Goal: Task Accomplishment & Management: Use online tool/utility

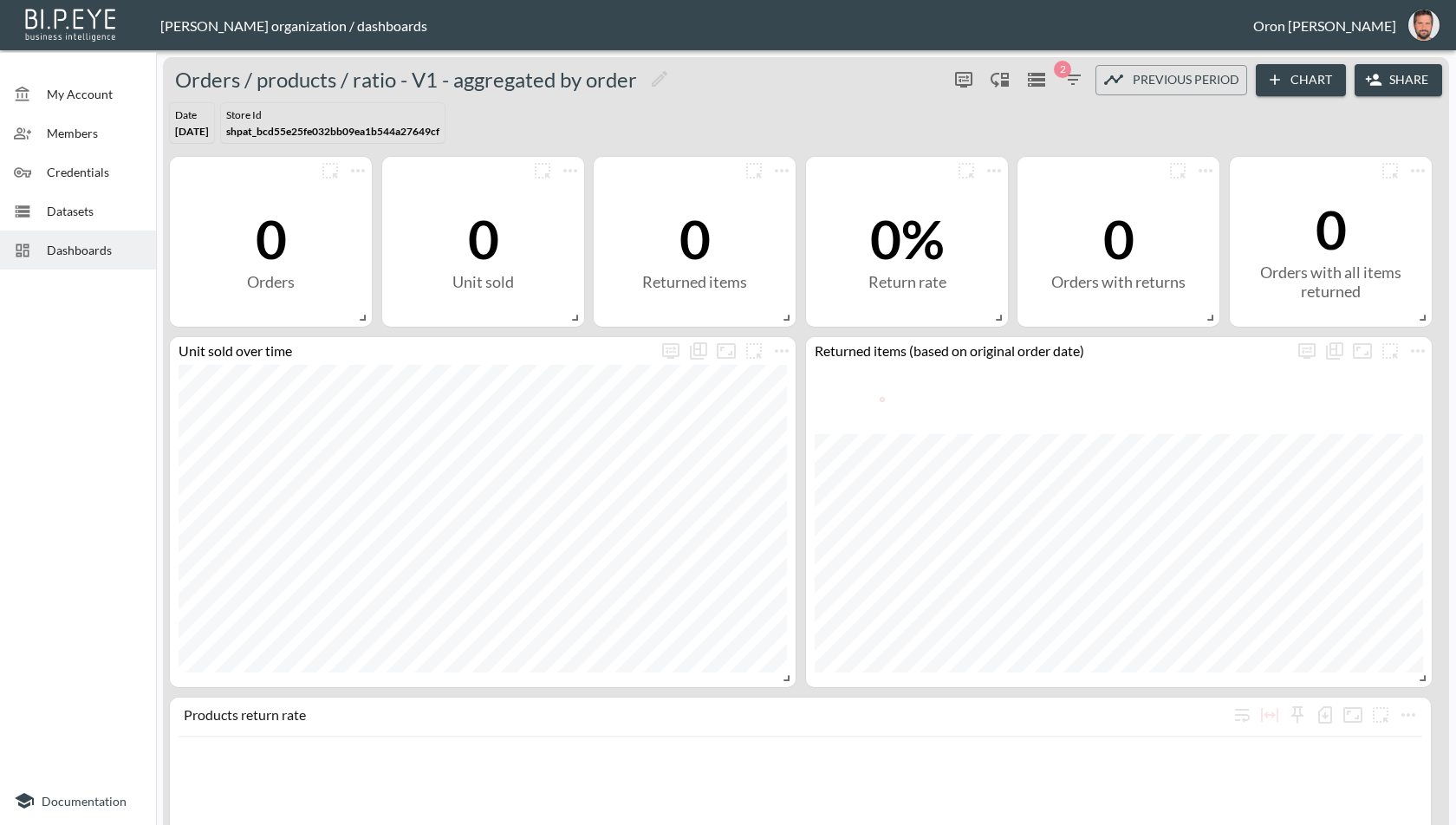
click at [83, 91] on span "My Account" at bounding box center [95, 94] width 96 height 19
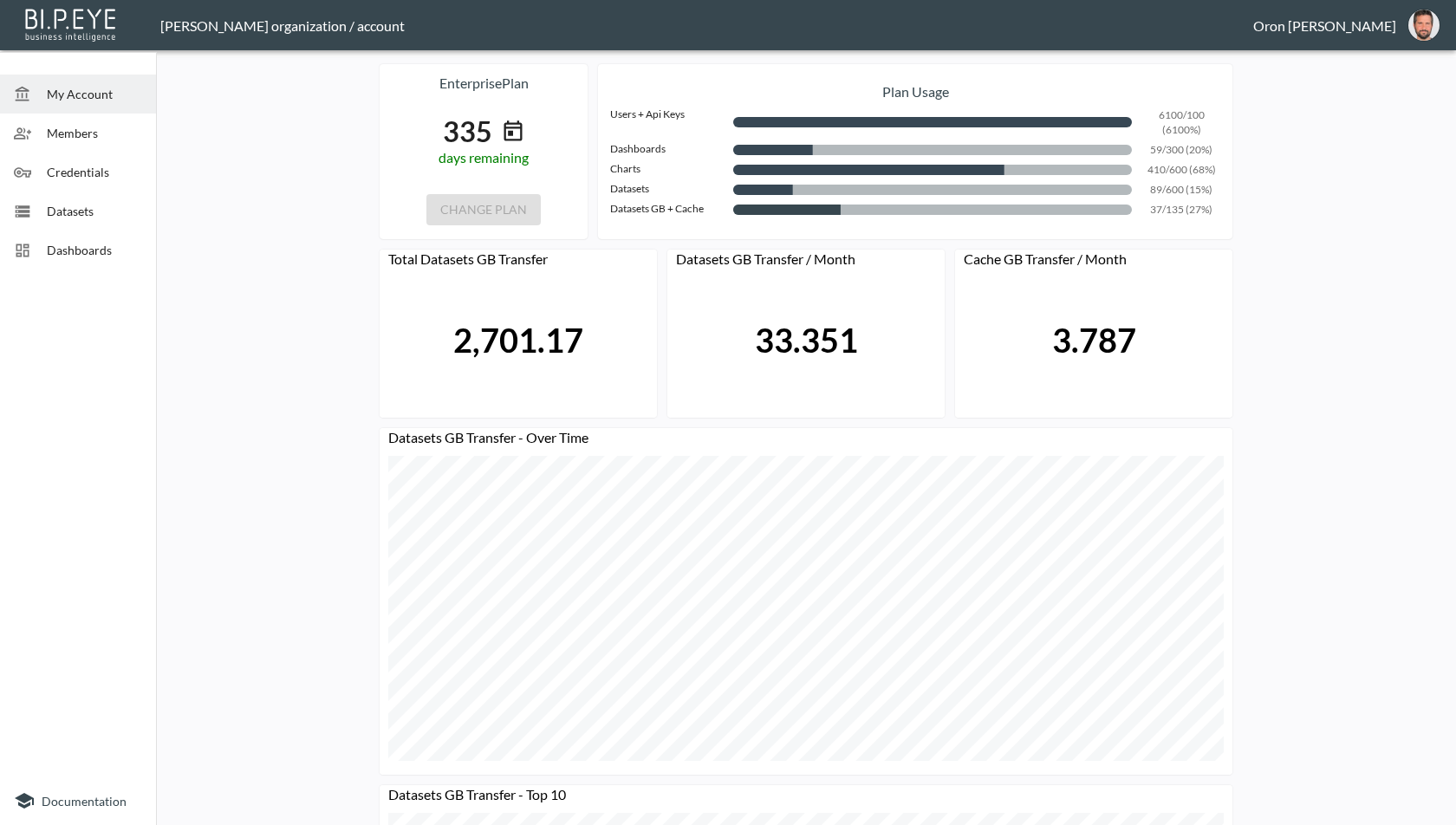
click at [1411, 29] on img "oron@bipeye.com" at bounding box center [1424, 25] width 31 height 31
click at [1382, 67] on li "Switch Organization" at bounding box center [1379, 68] width 150 height 31
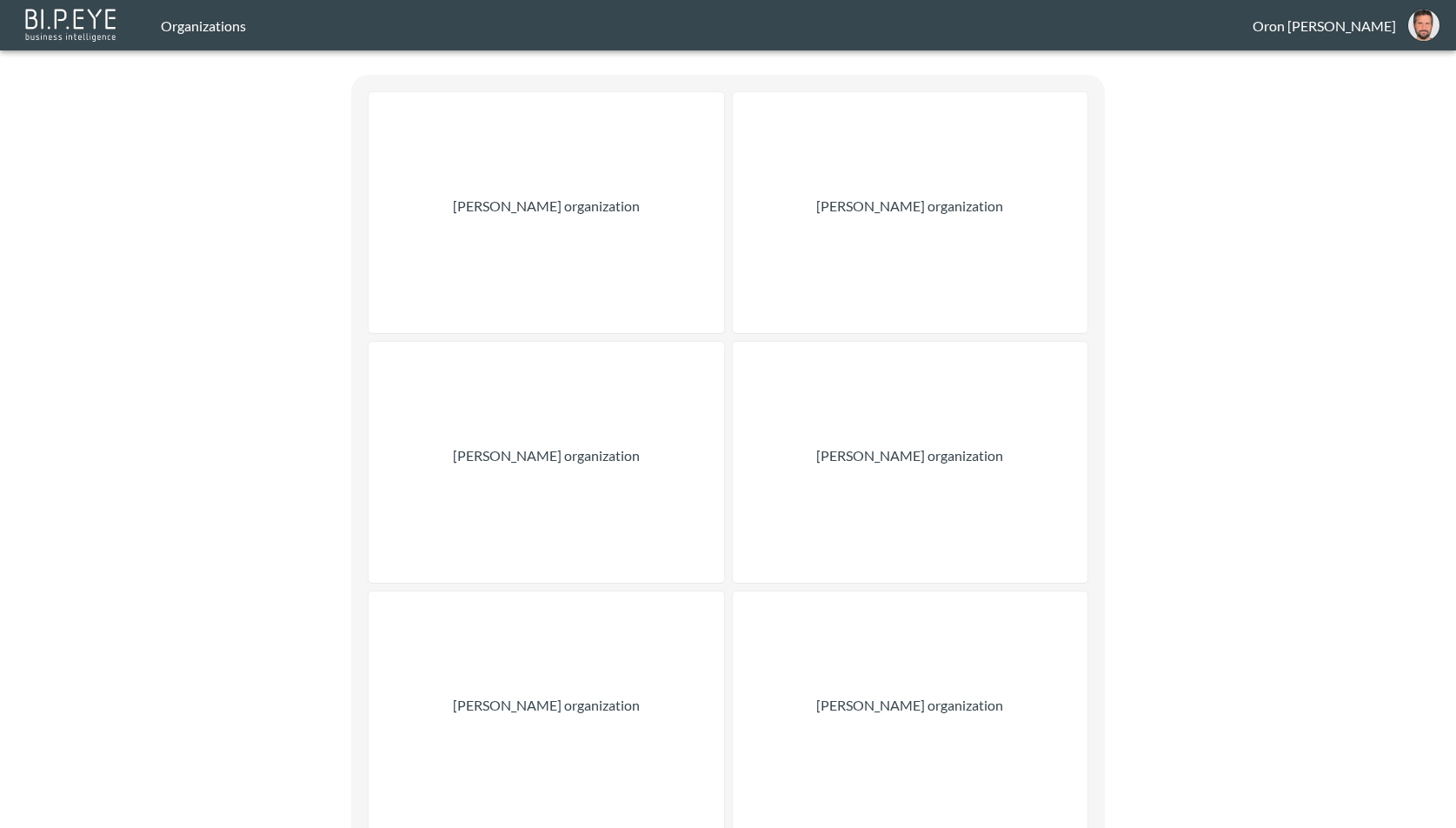
click at [422, 238] on div "[PERSON_NAME] organization" at bounding box center [546, 213] width 356 height 241
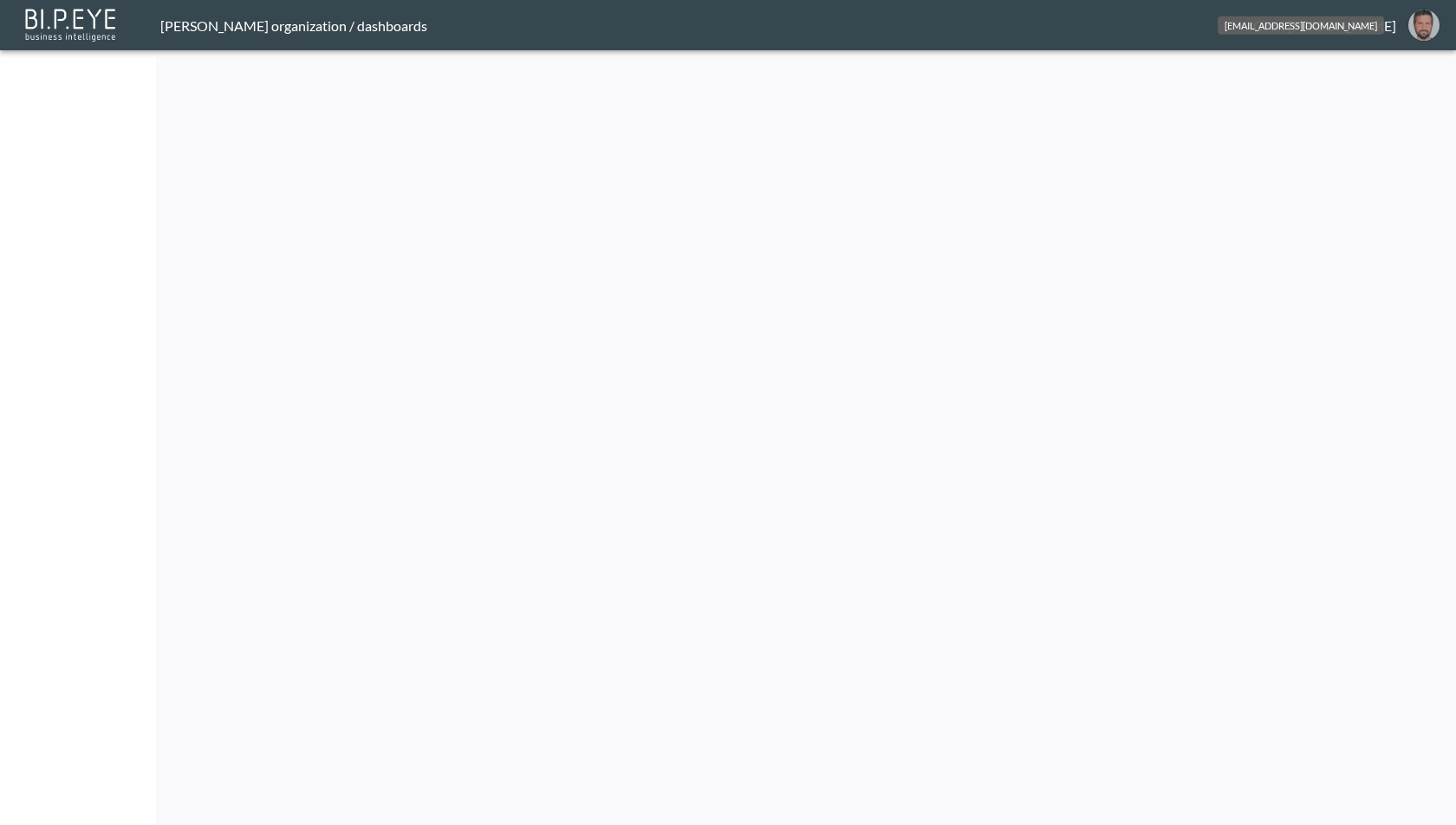
click at [1409, 32] on button "oron@bipeye.com" at bounding box center [1423, 24] width 56 height 42
click at [1382, 64] on li "Switch Organization" at bounding box center [1379, 68] width 150 height 31
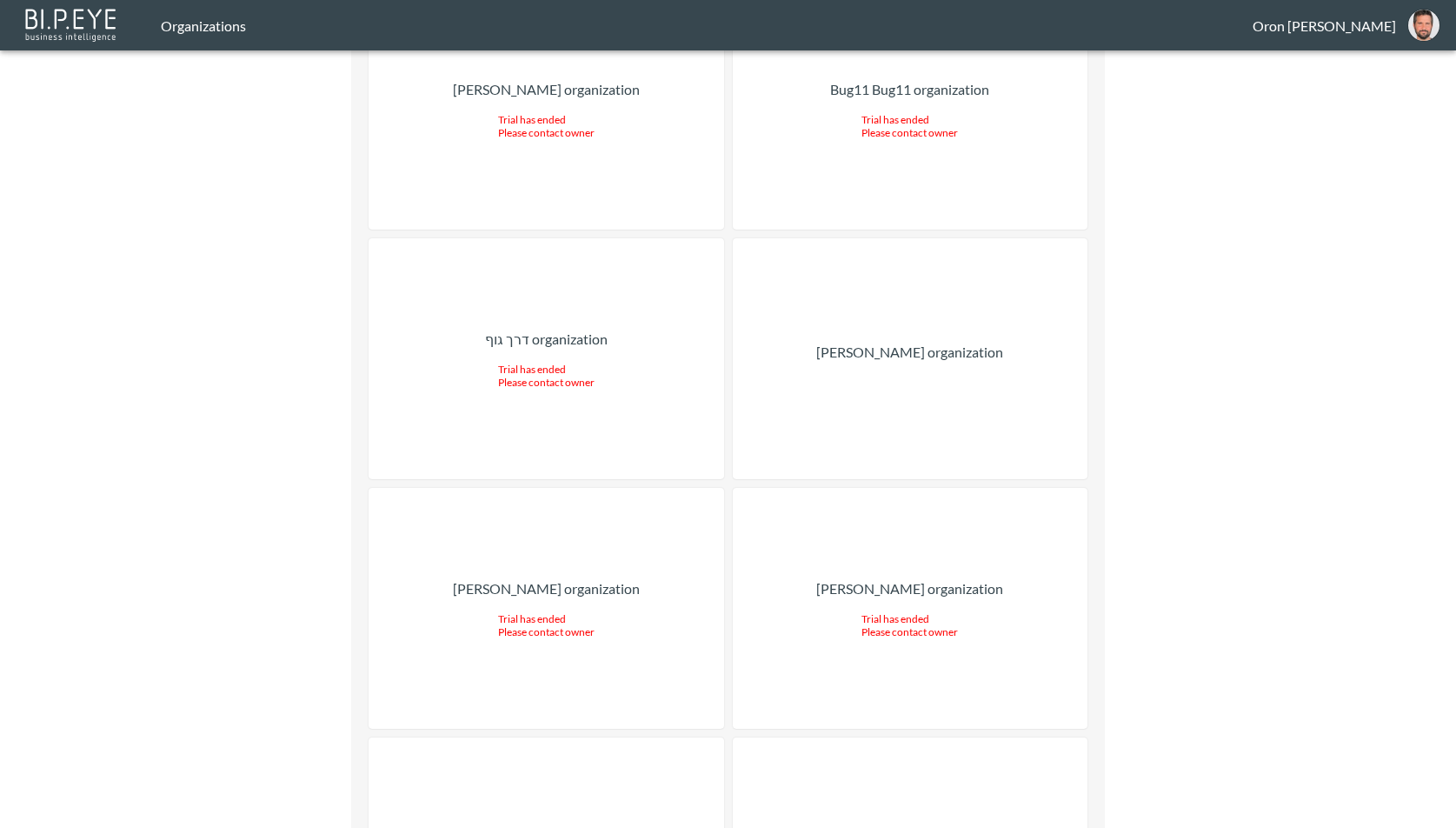
scroll to position [42779, 0]
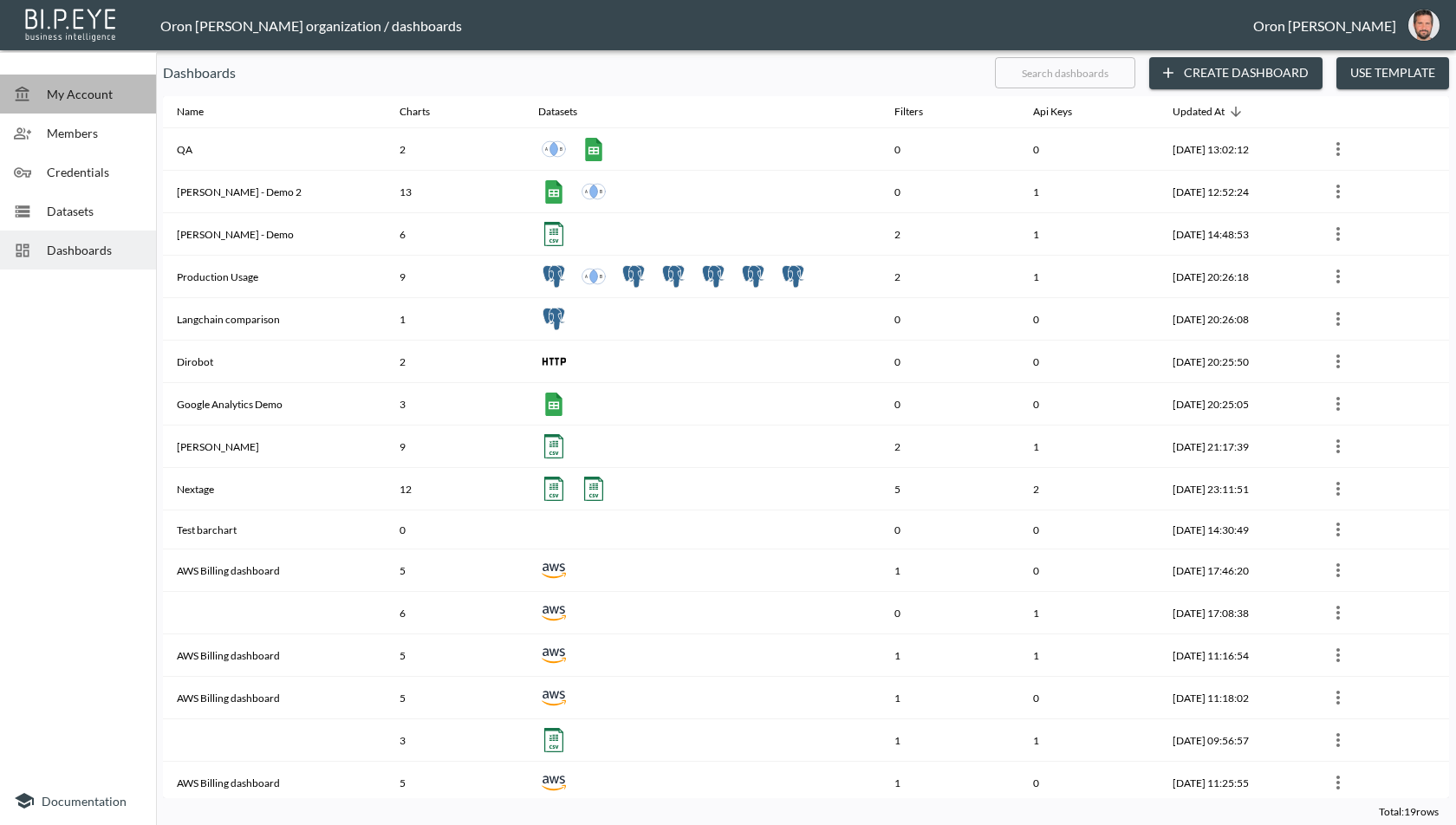
click at [94, 83] on div "My Account" at bounding box center [78, 94] width 156 height 39
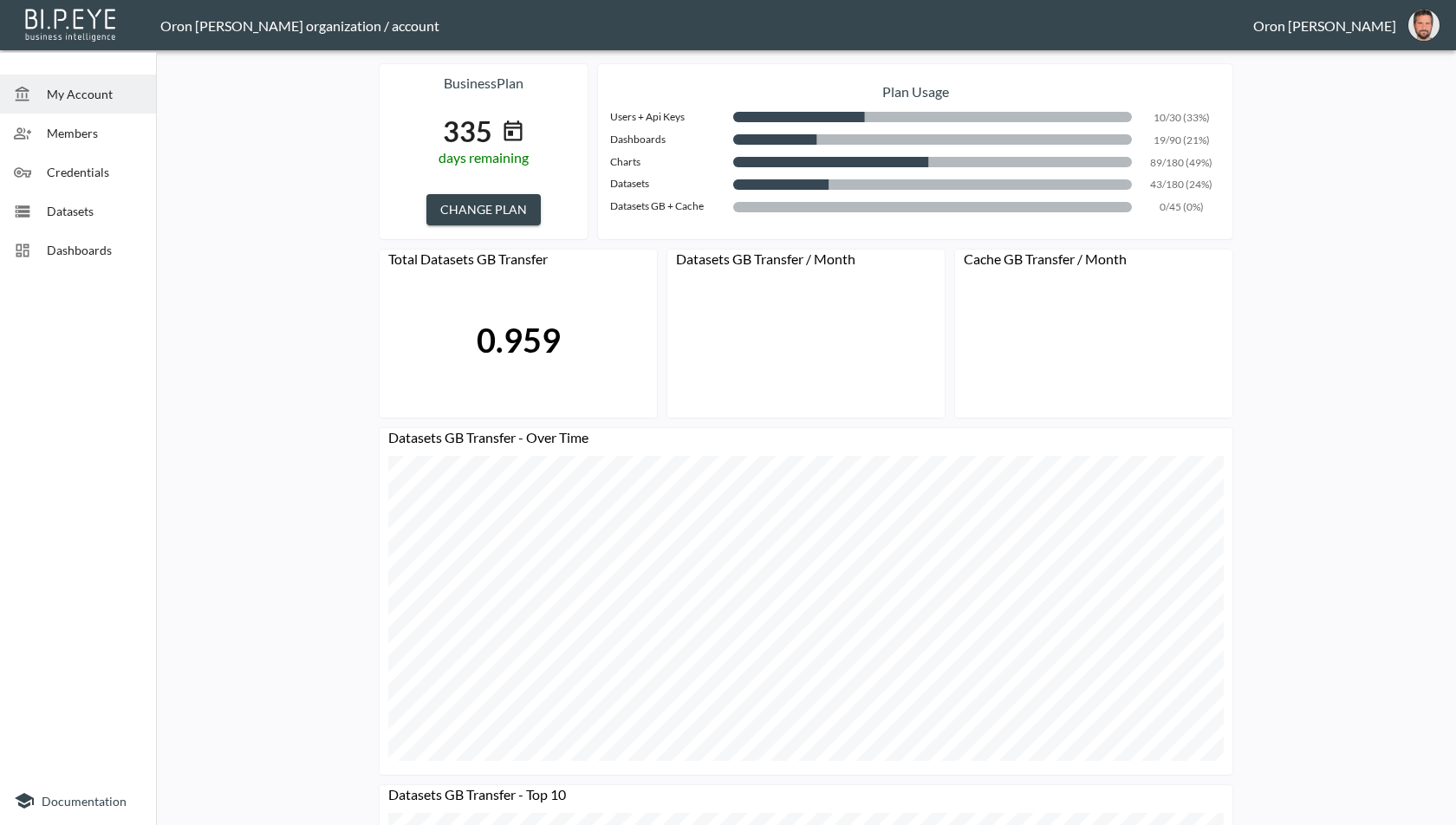
click at [69, 207] on span "Datasets" at bounding box center [95, 211] width 96 height 19
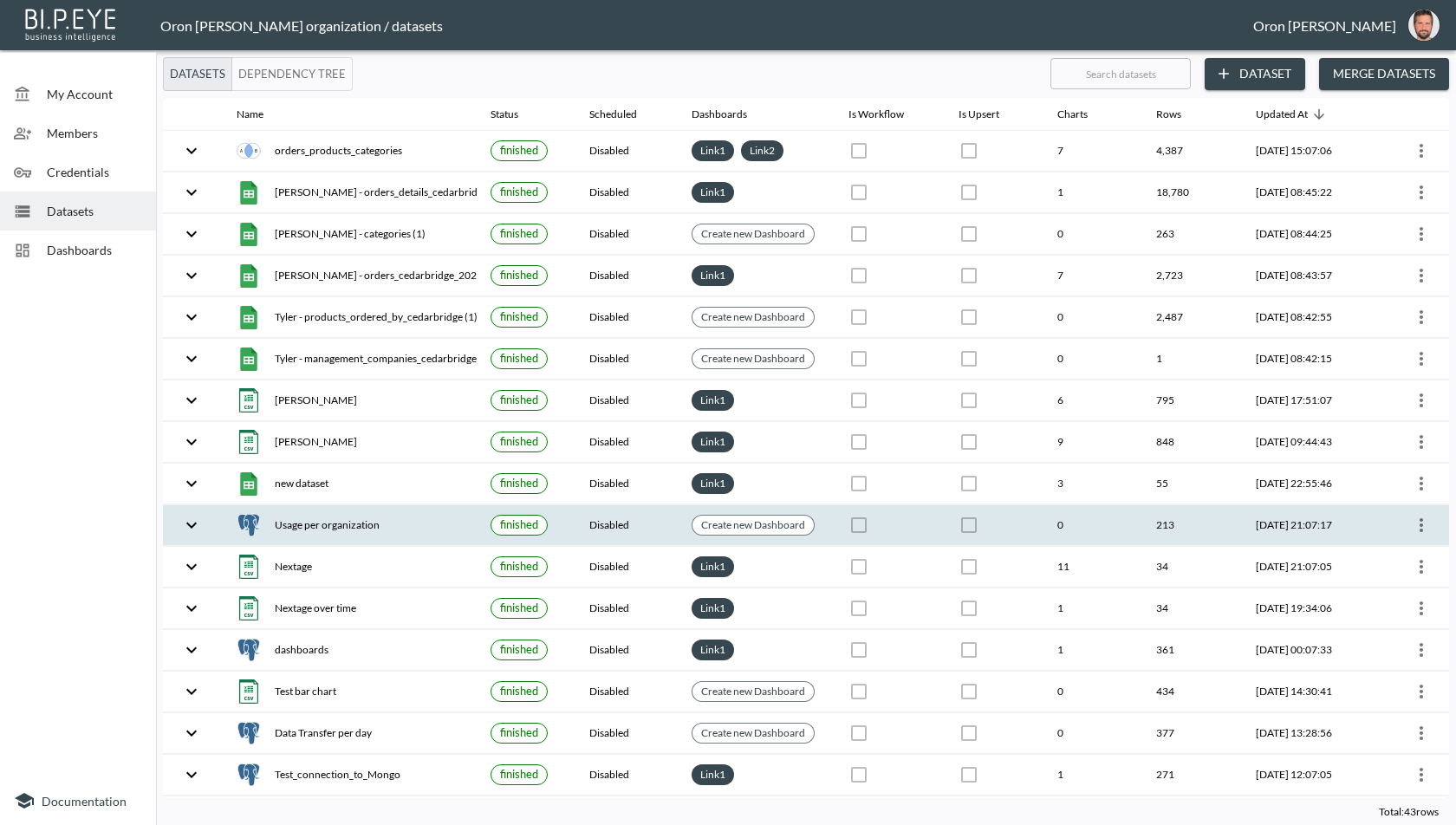
click at [1418, 519] on icon "more" at bounding box center [1420, 525] width 21 height 21
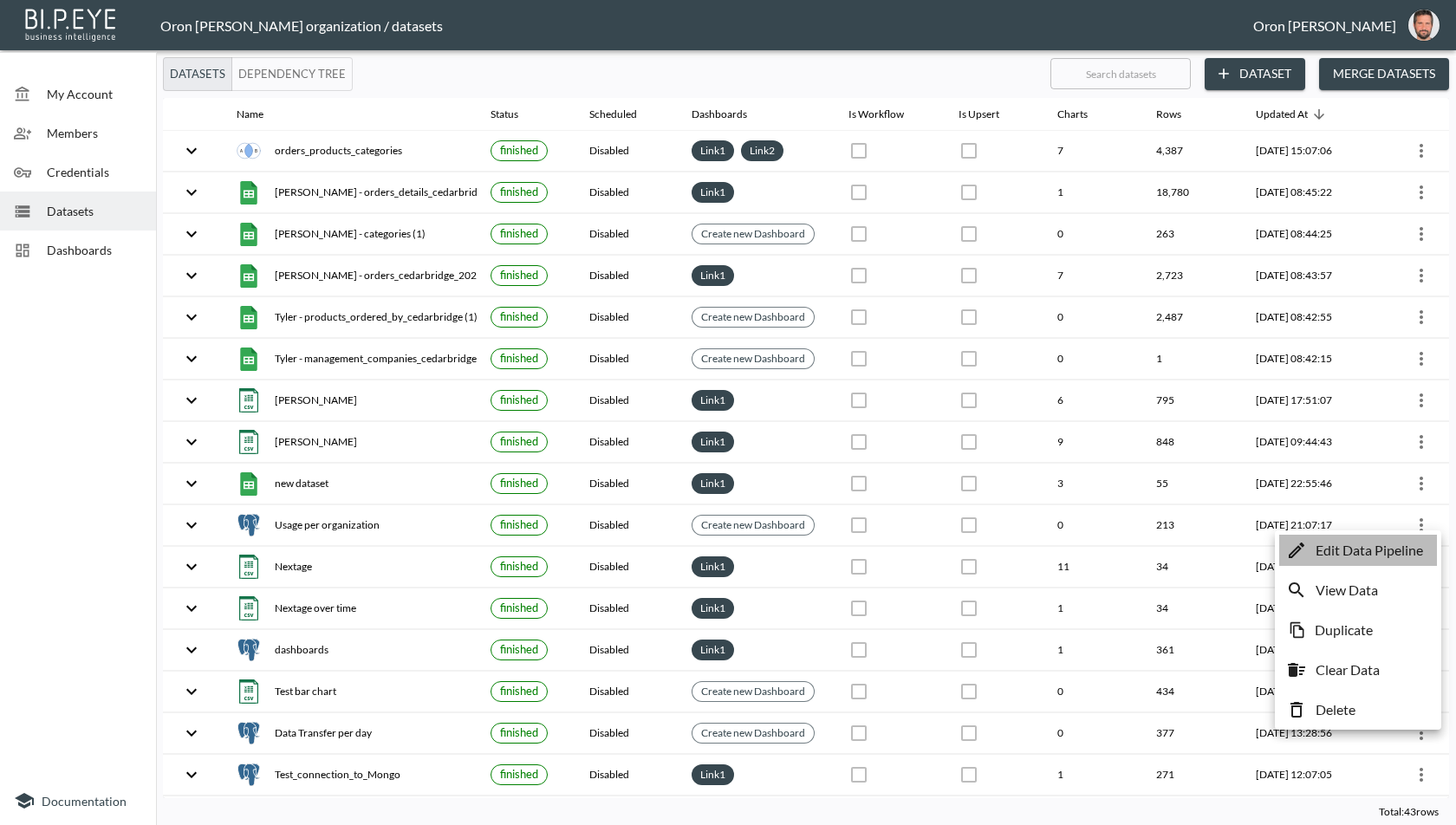
click at [1394, 549] on p "Edit Data Pipeline" at bounding box center [1369, 549] width 107 height 21
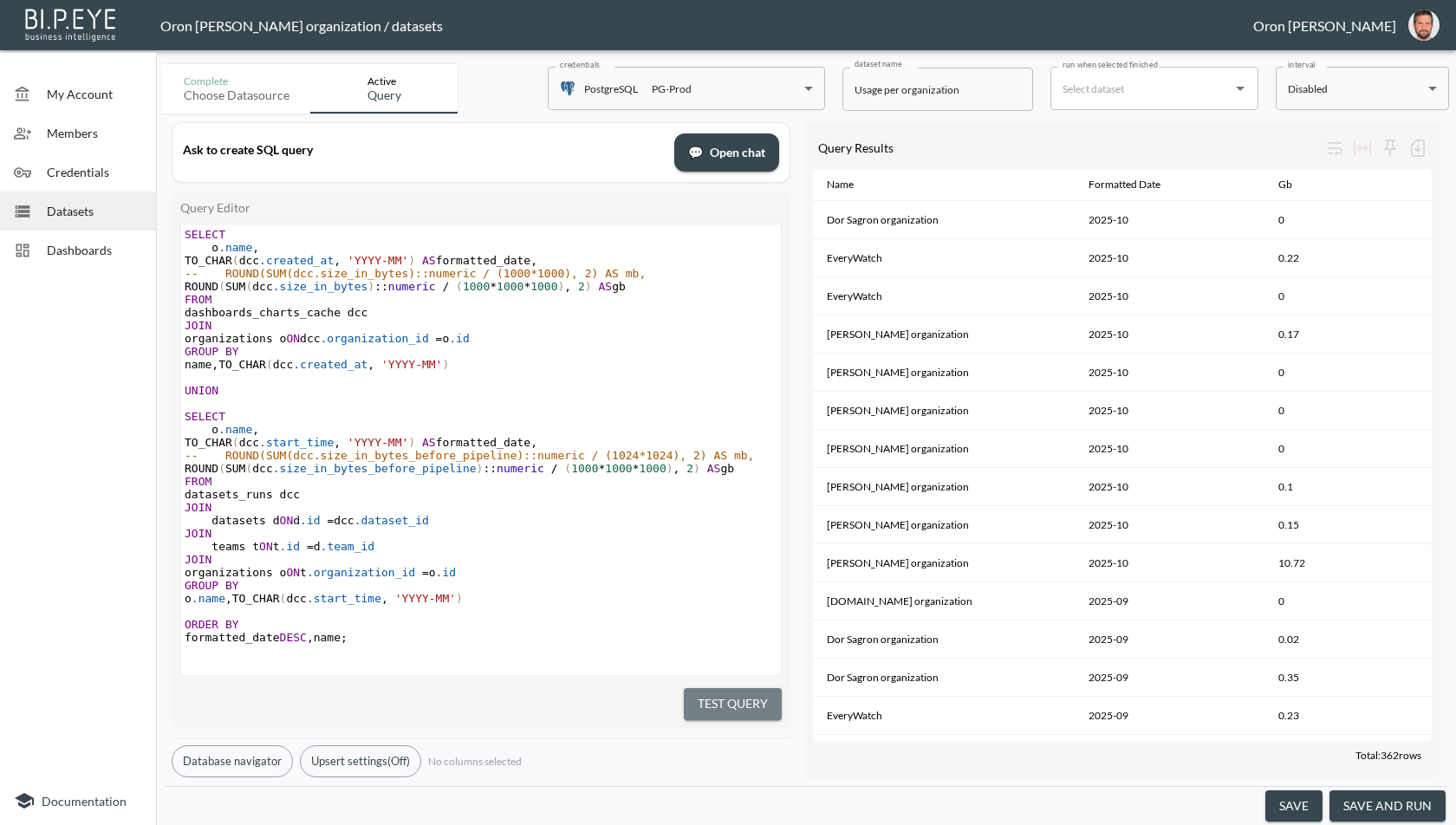
click at [730, 707] on button "Test Query" at bounding box center [733, 704] width 98 height 32
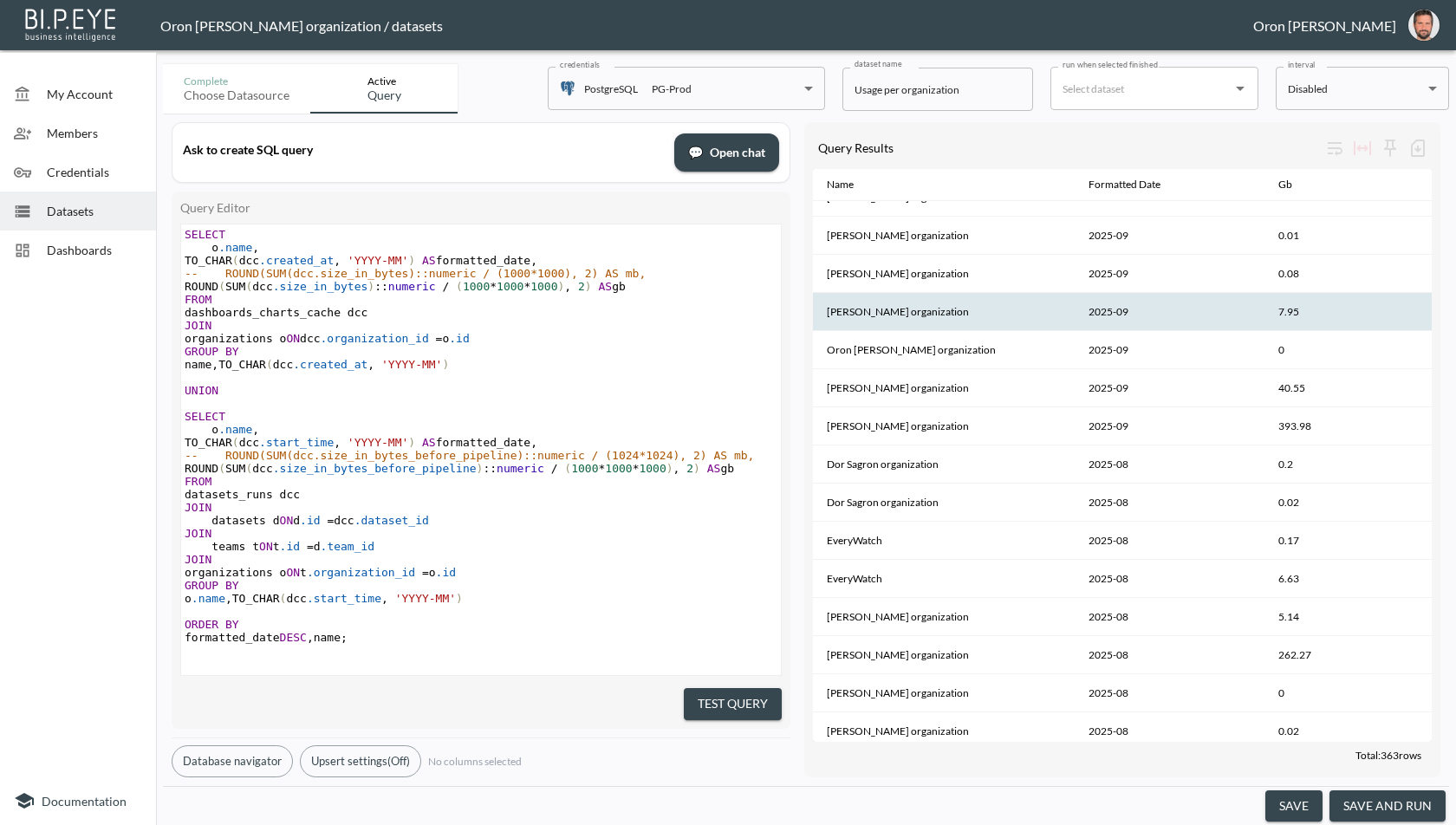
scroll to position [650, 0]
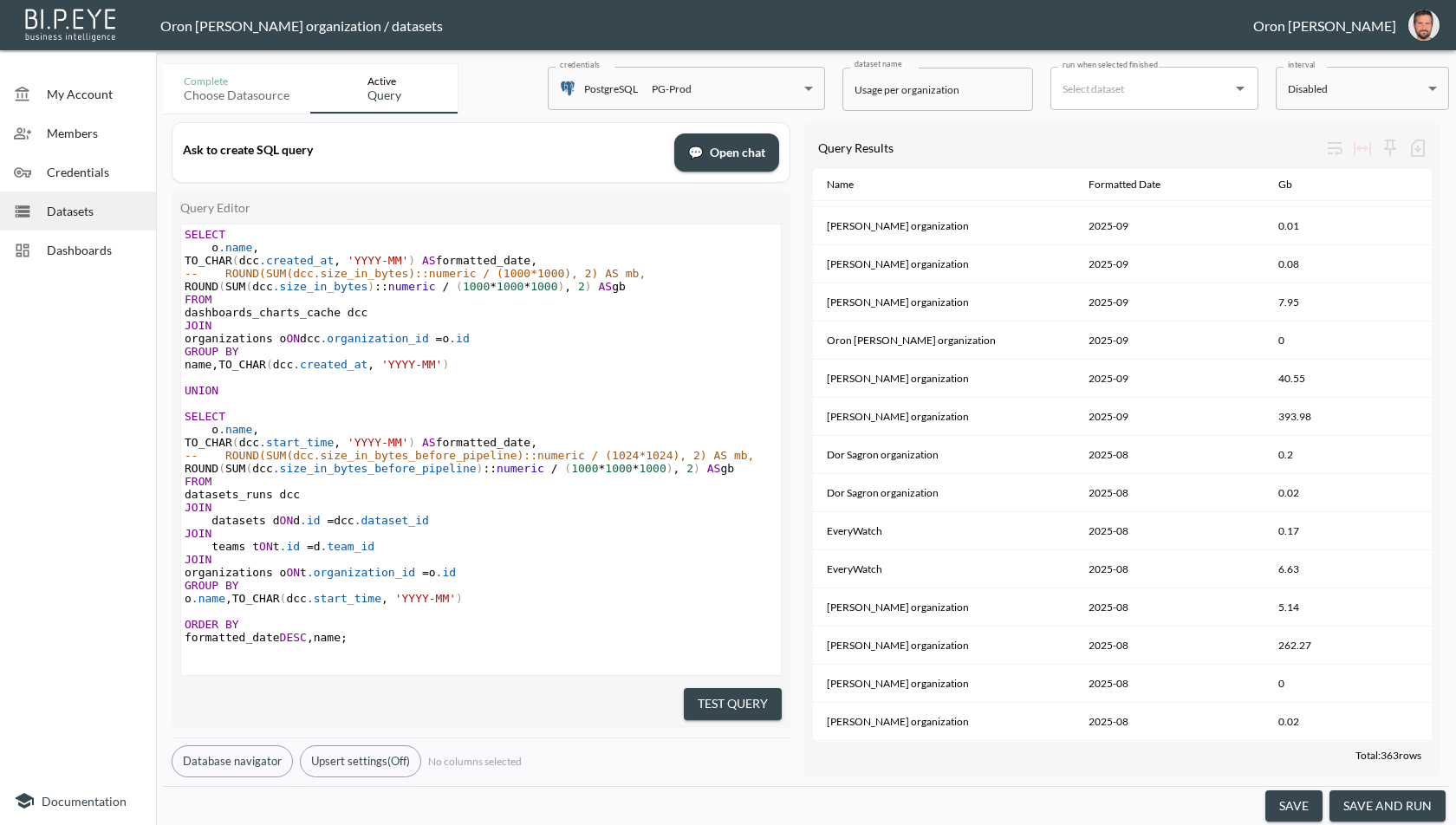
click at [34, 208] on div at bounding box center [30, 211] width 33 height 18
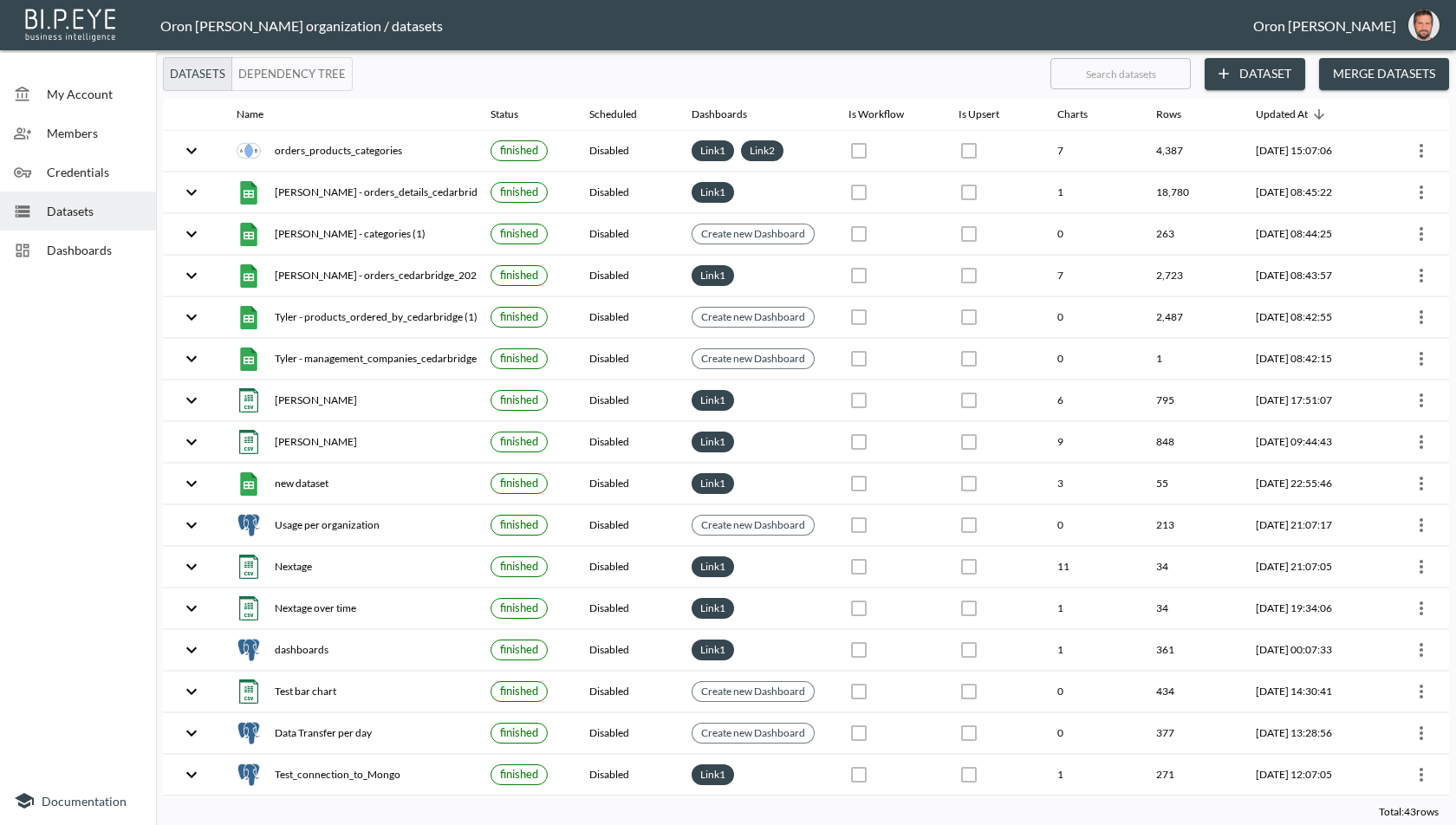
click at [1274, 73] on button "Dataset" at bounding box center [1254, 73] width 101 height 32
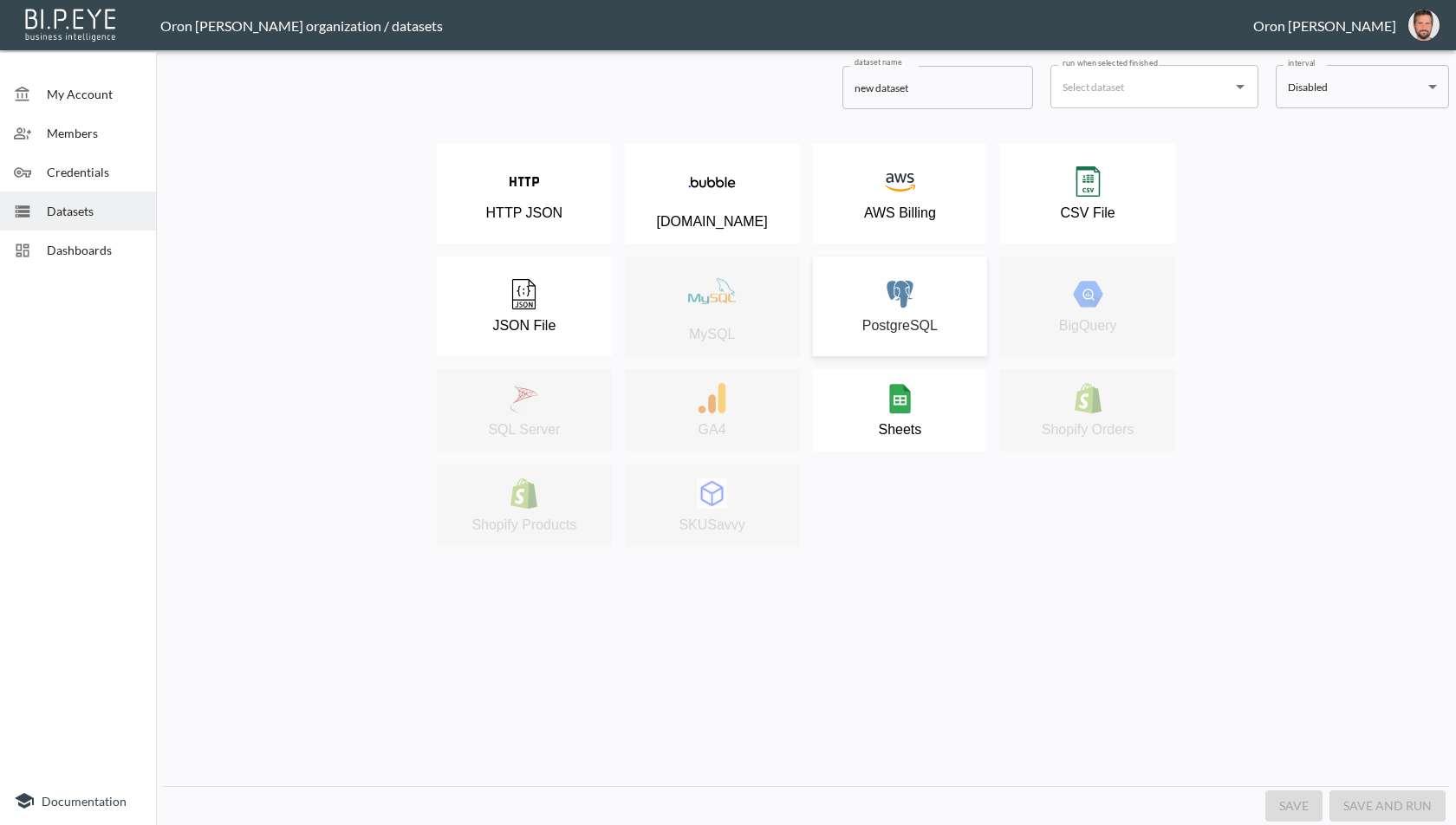
click at [889, 318] on p "PostgreSQL" at bounding box center [899, 326] width 75 height 16
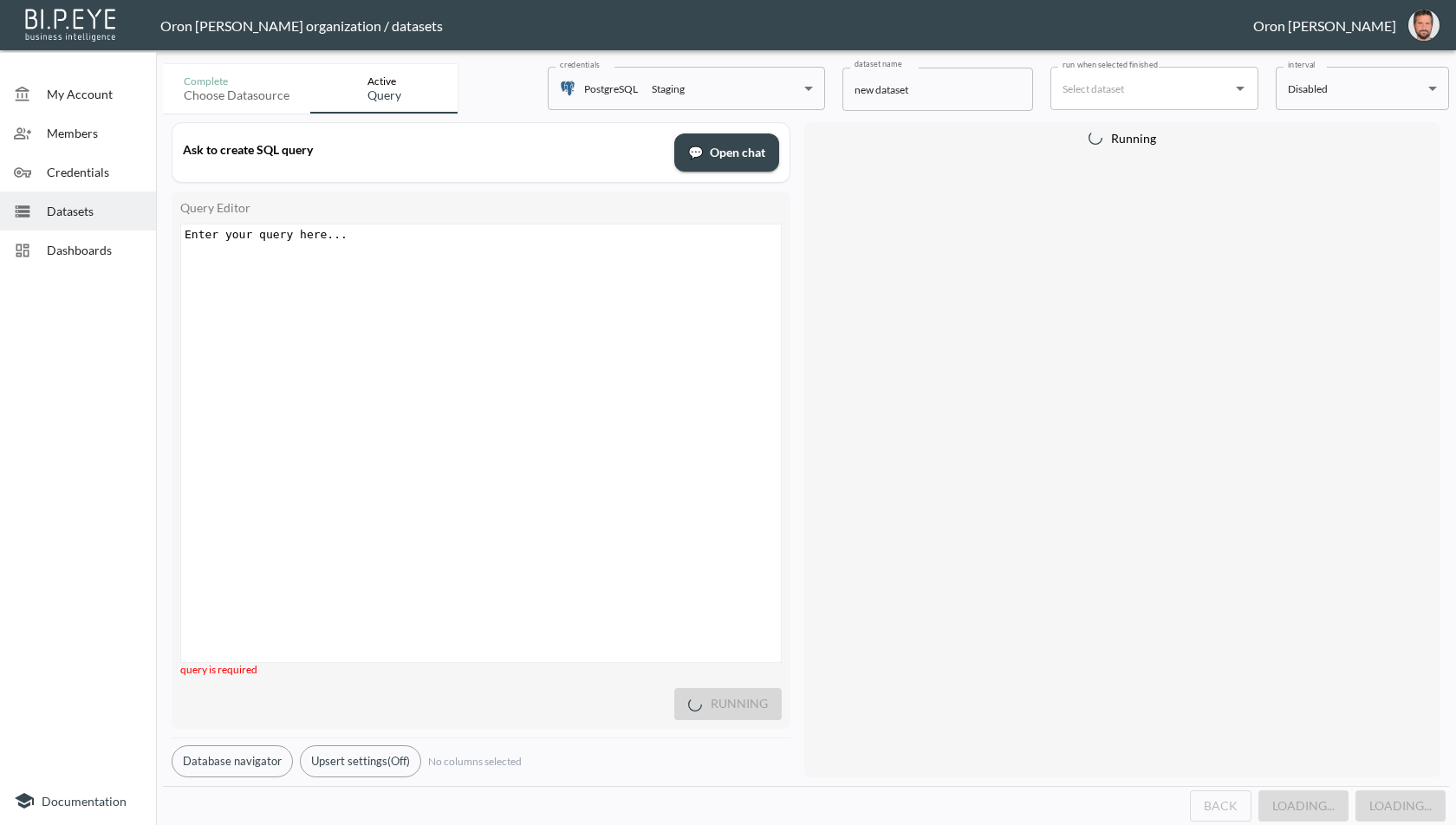
click at [534, 409] on div "Enter your query here... xxxxxxxxxx ​" at bounding box center [502, 465] width 643 height 481
type textarea "select *fr."
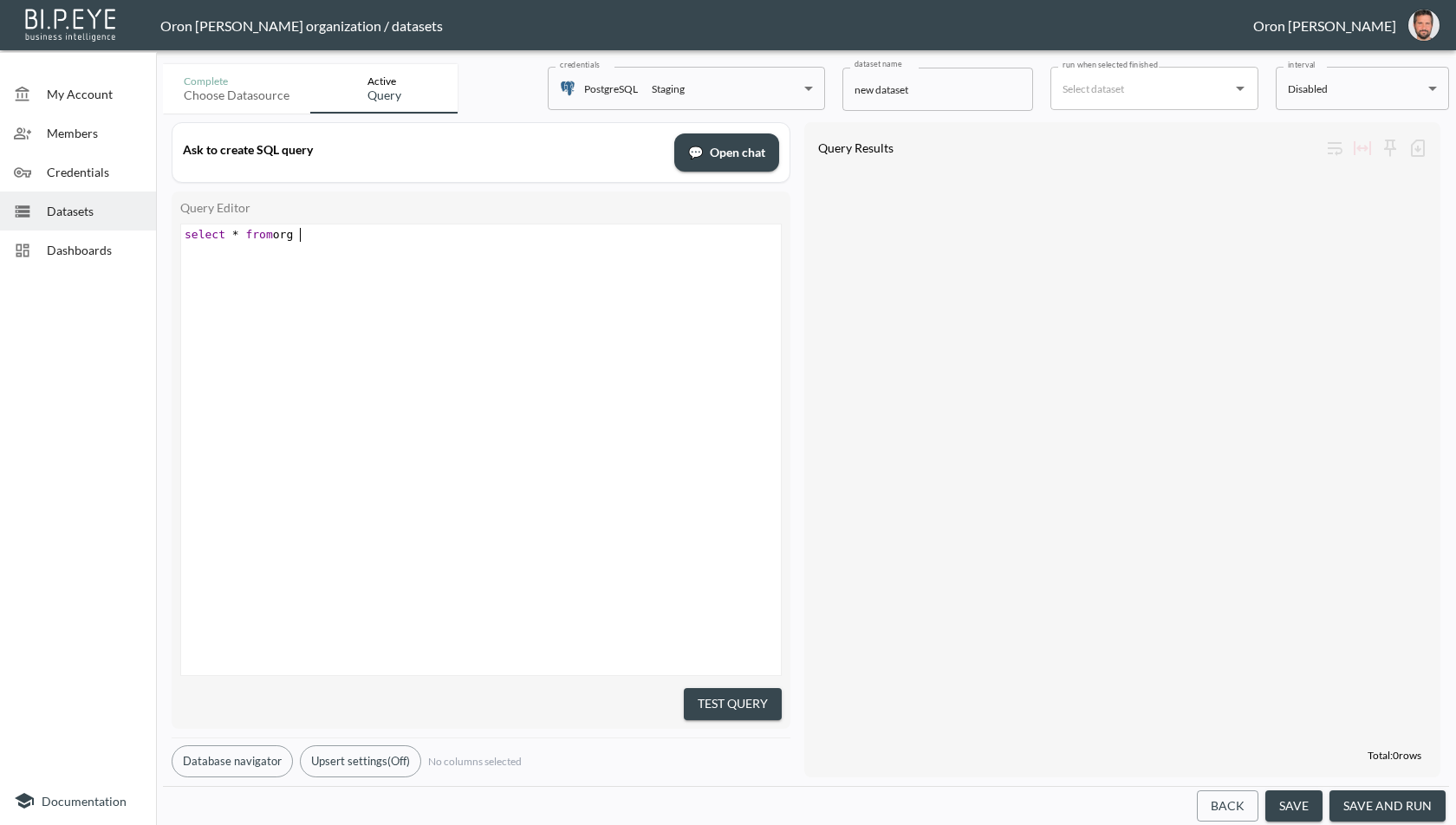
scroll to position [0, 62]
type textarea "from org"
click at [695, 94] on body "BI.P.EYE, Interactive Analytics Dashboards - app Oron [PERSON_NAME] organizatio…" at bounding box center [728, 412] width 1456 height 825
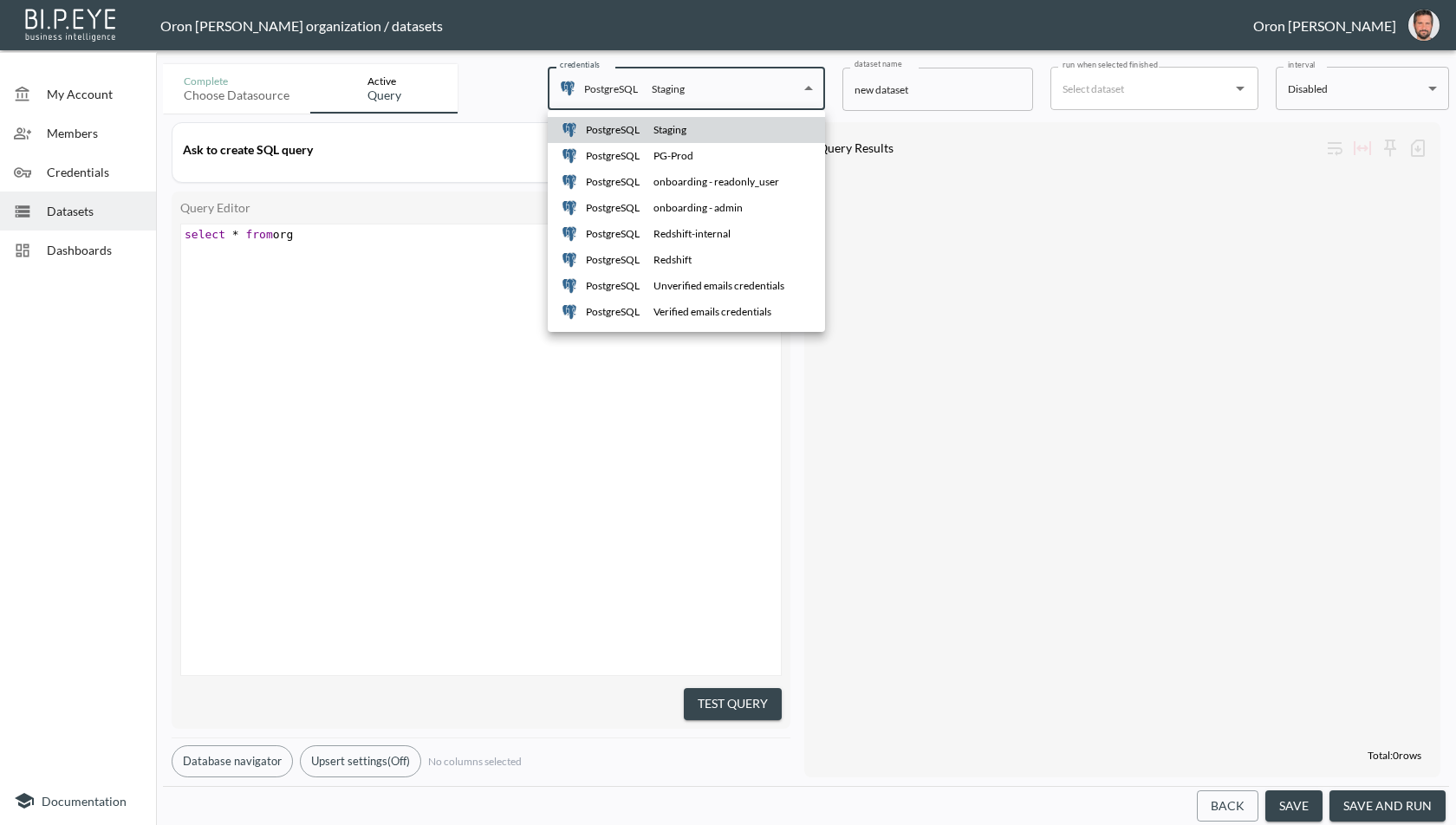
click at [667, 158] on div "PG-Prod" at bounding box center [673, 156] width 40 height 16
type input "33565624-96c9-42d7-9e06-949fc026634e"
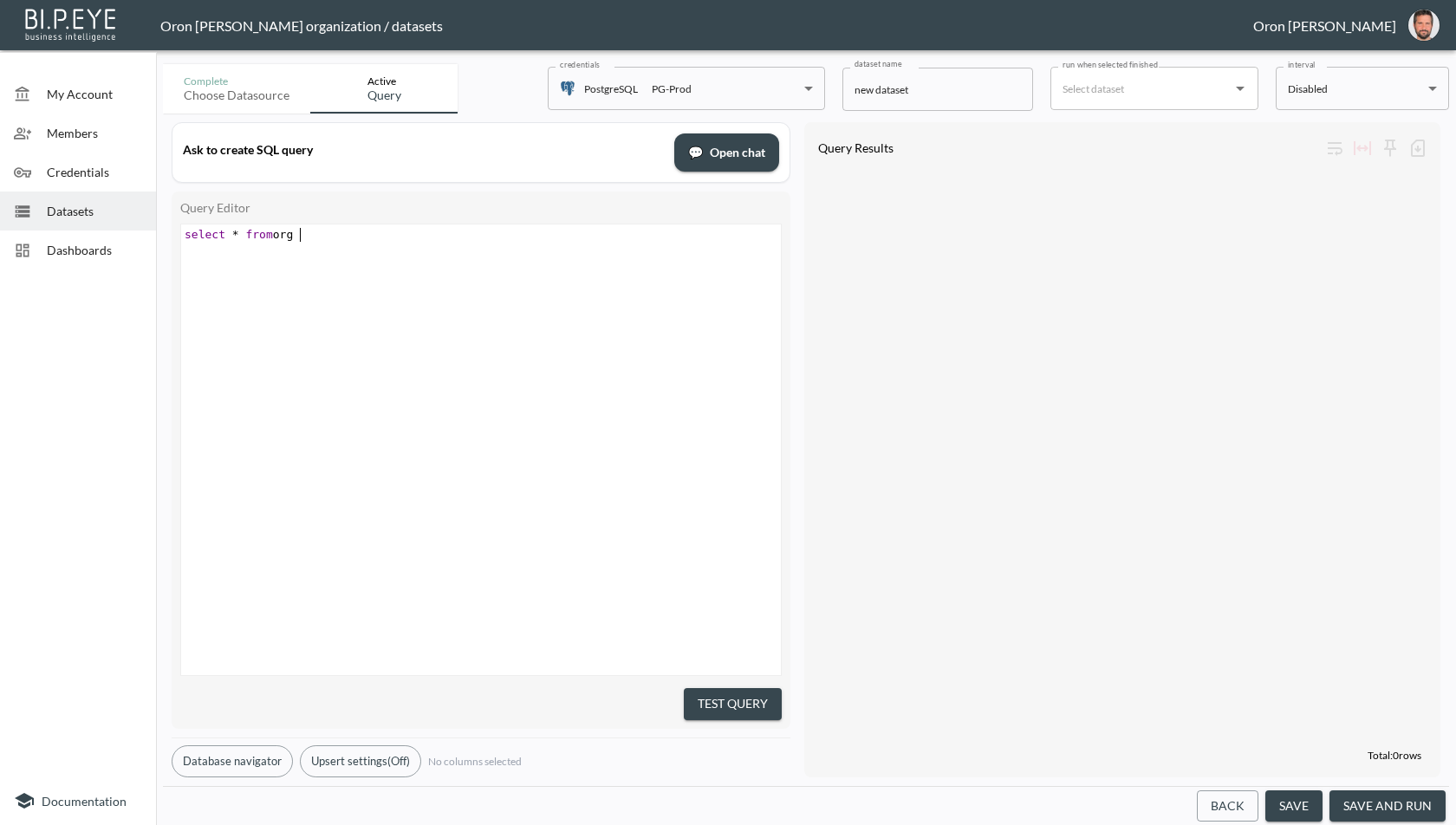
click at [341, 255] on div "xxxxxxxxxx select * from org" at bounding box center [502, 471] width 643 height 494
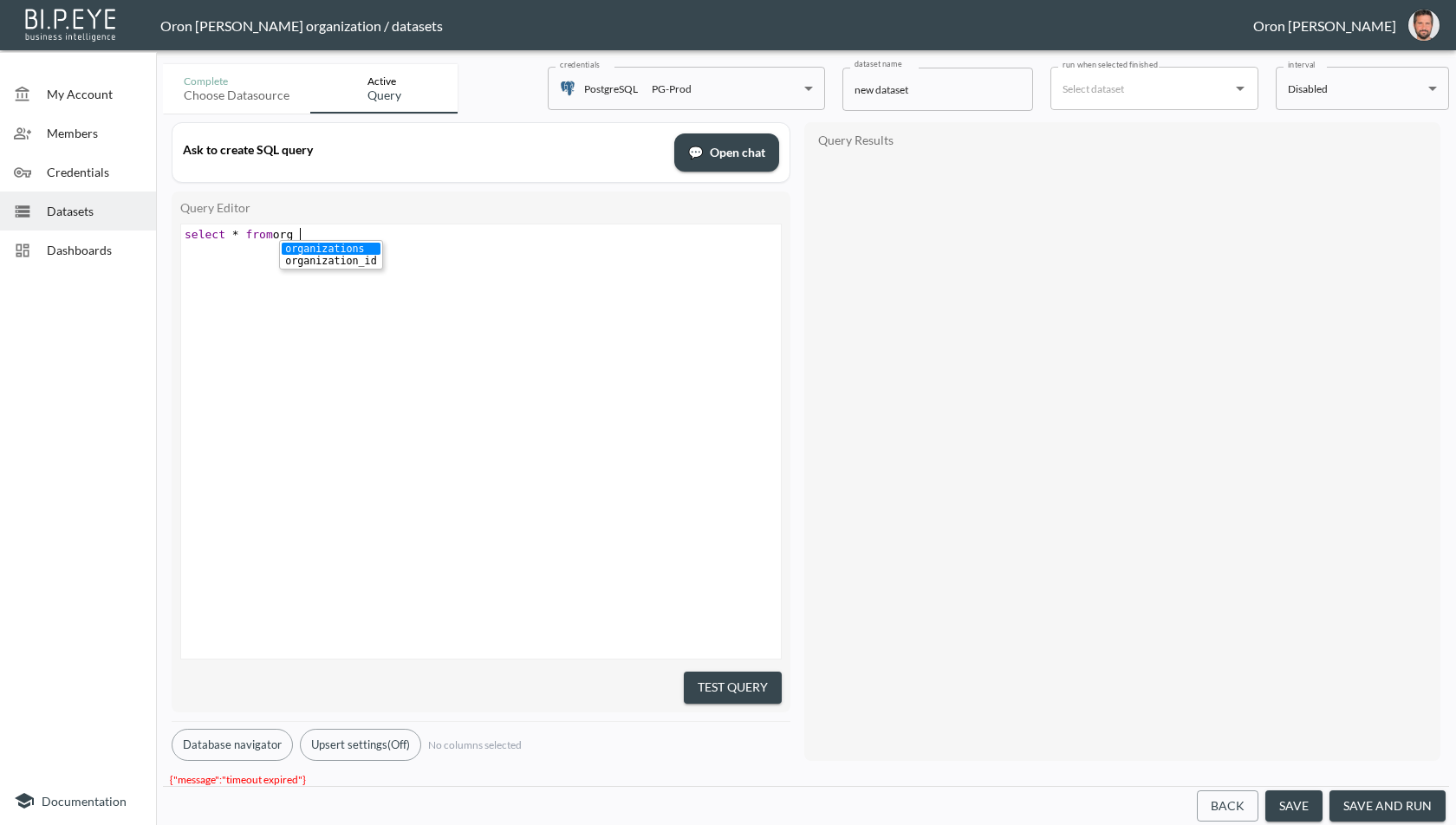
type textarea "orga"
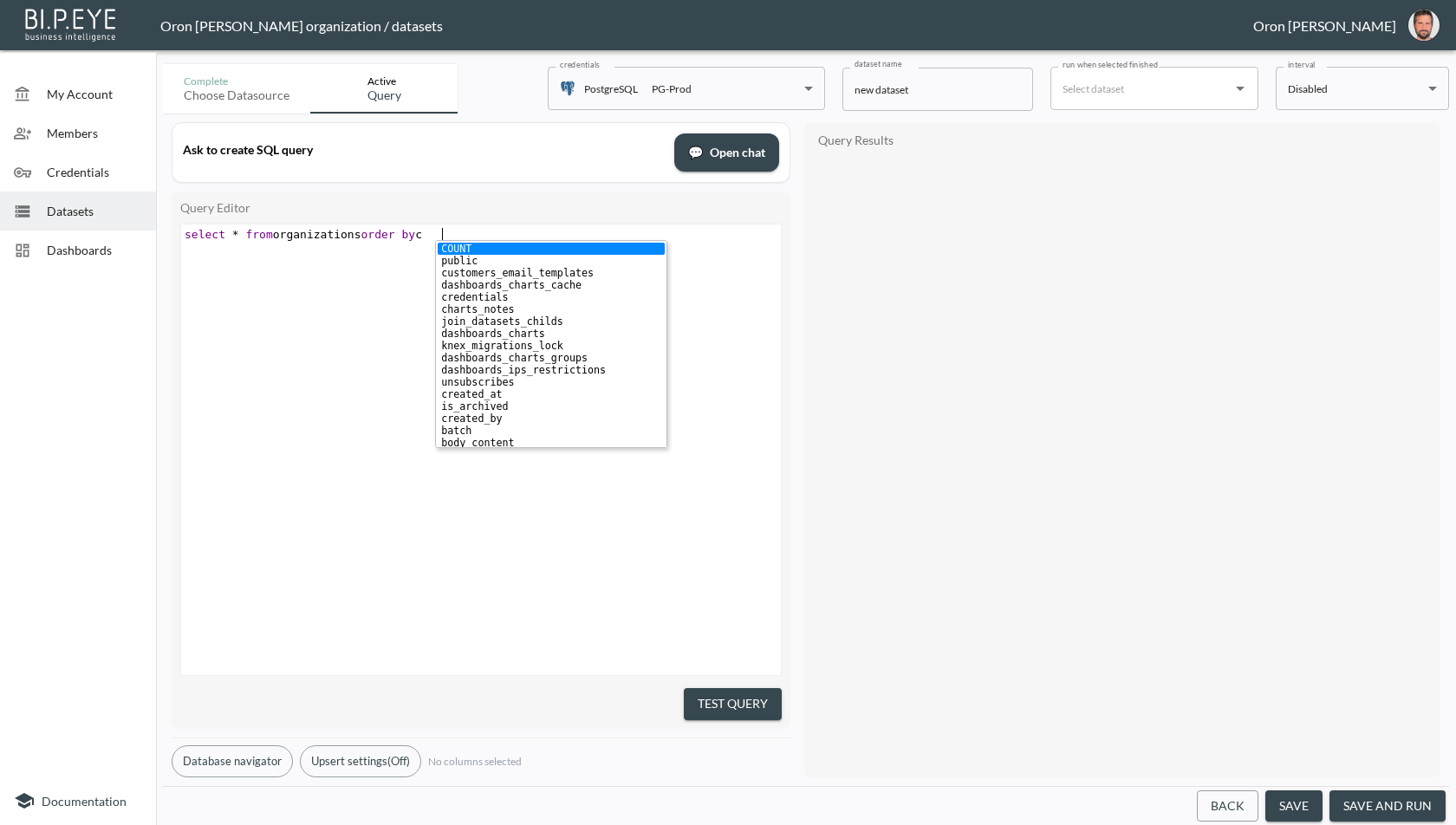
type textarea "order by cre"
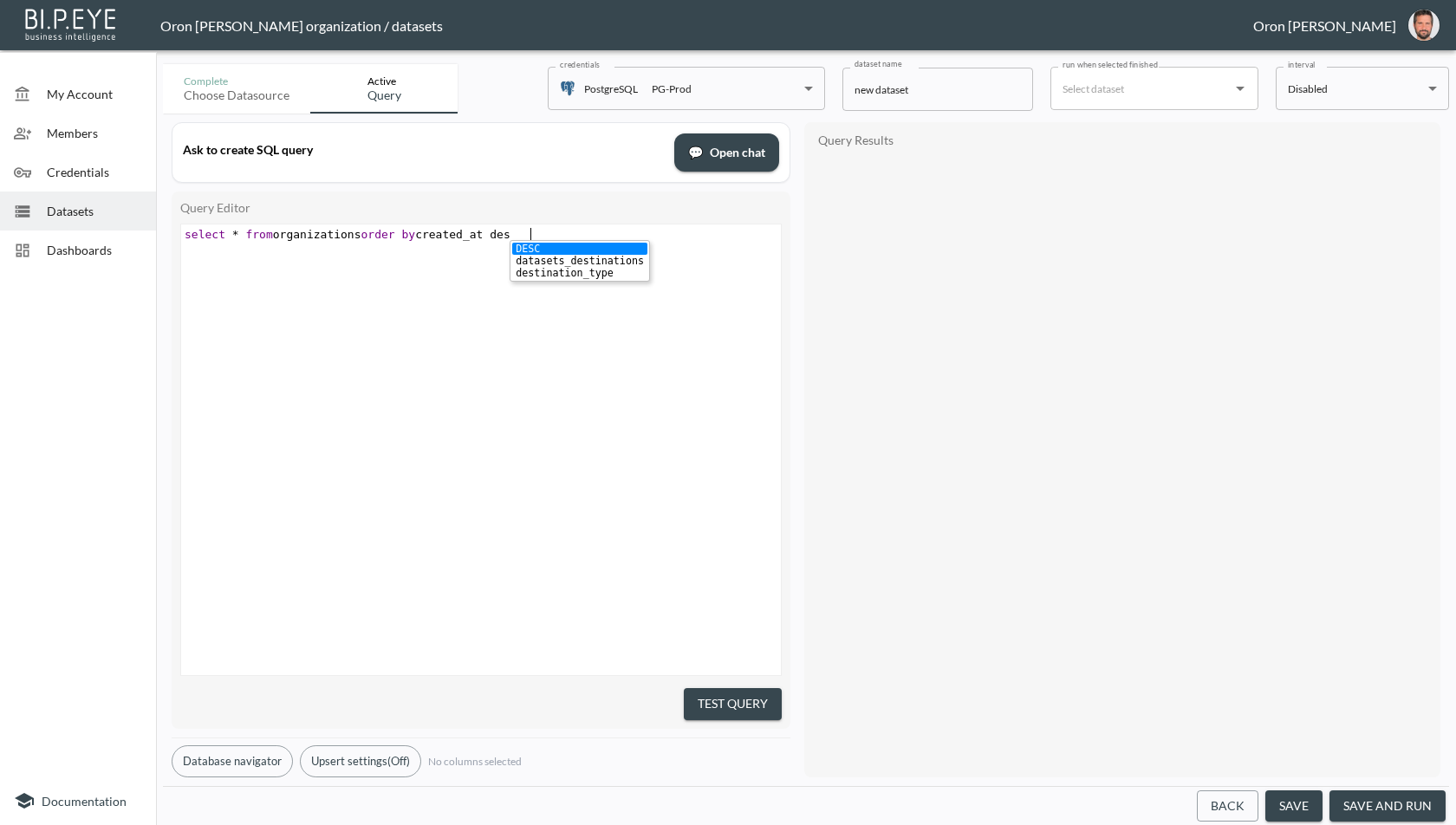
scroll to position [0, 40]
type textarea "desc;"
click at [705, 698] on button "Test Query" at bounding box center [733, 704] width 98 height 32
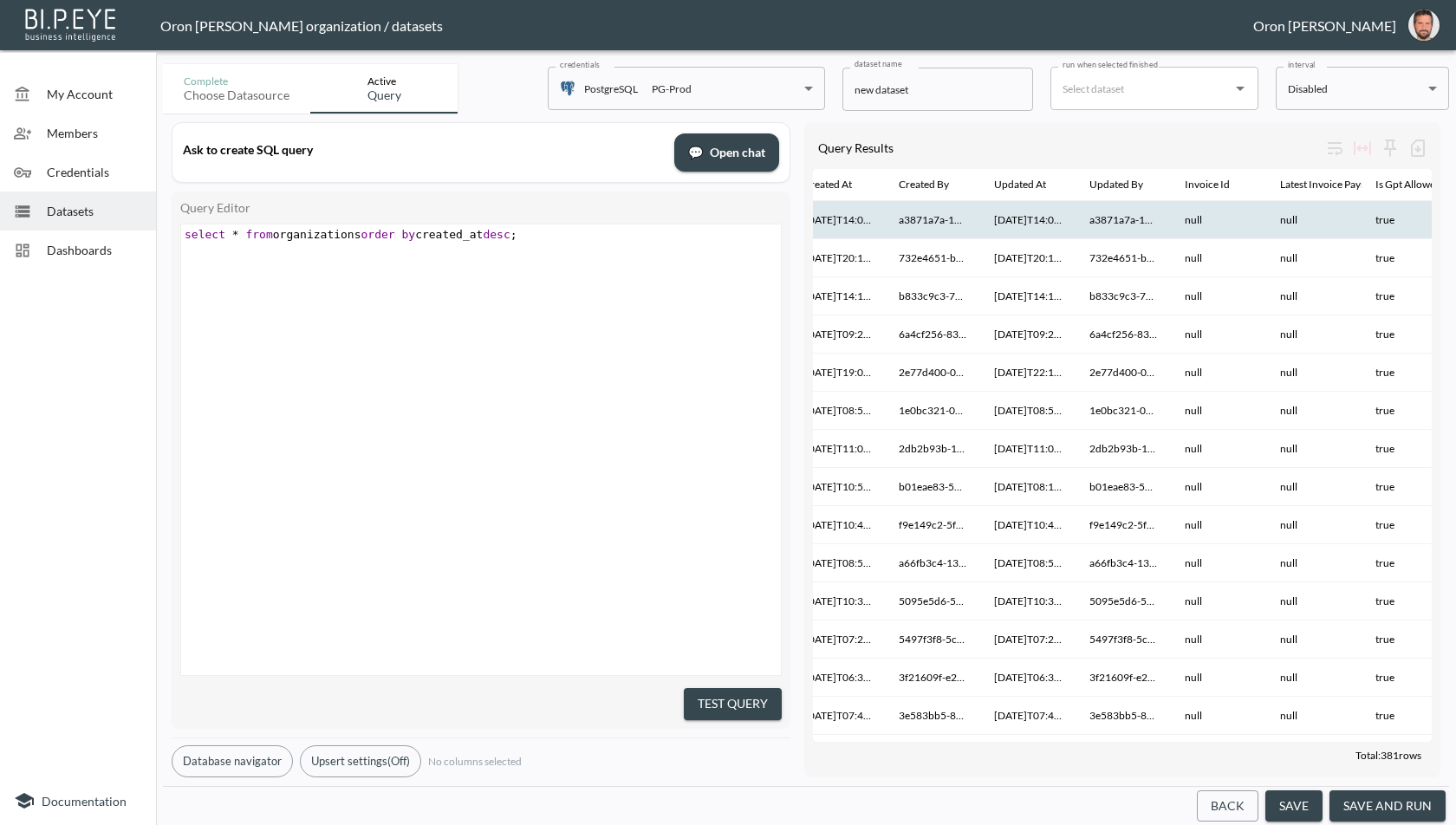
scroll to position [0, 764]
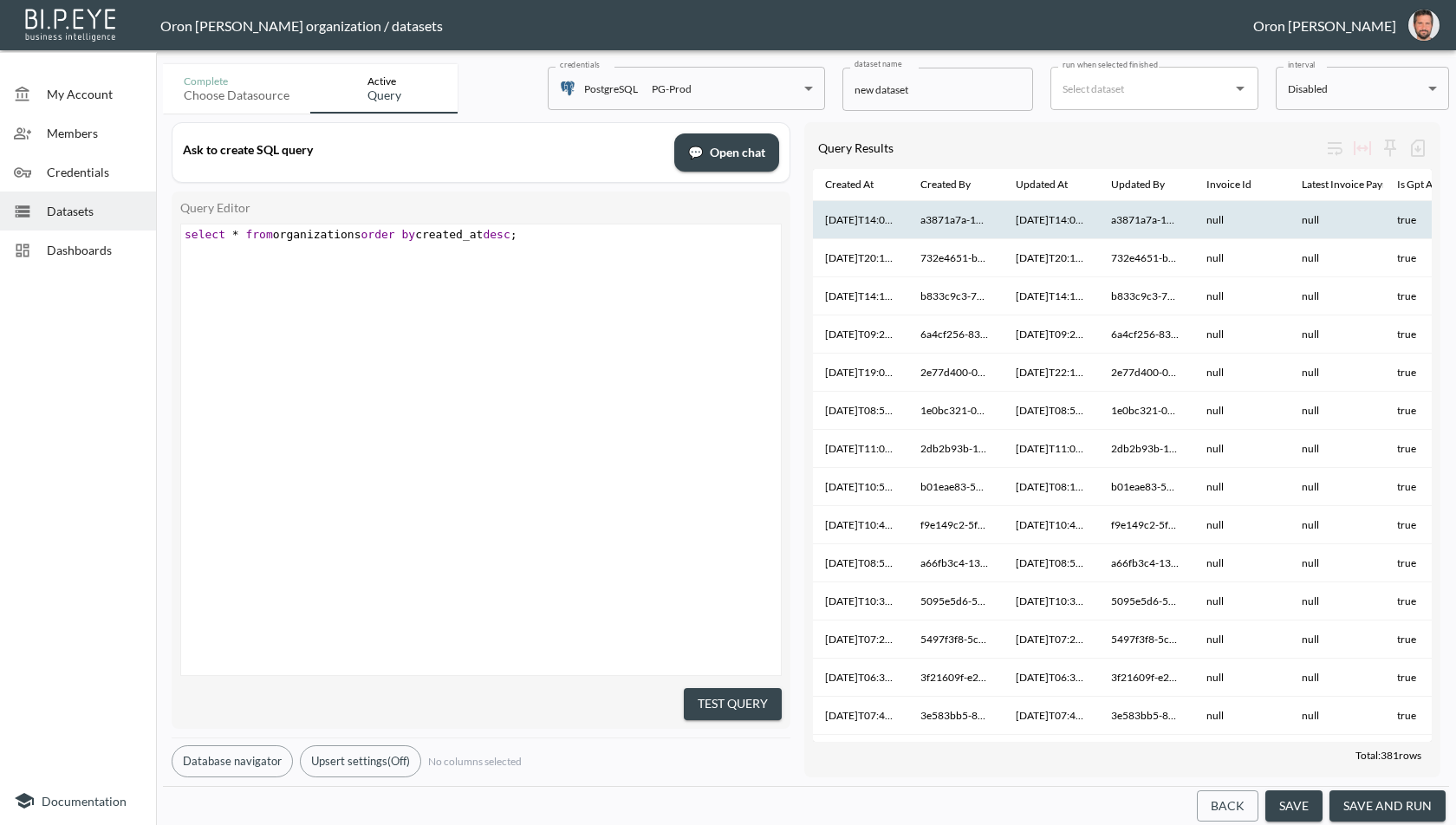
click at [944, 225] on th "a3871a7a-1103-4d79-84c5-0d5965cc68ad" at bounding box center [954, 220] width 96 height 38
copy th "a3871a7a-1103-4d79-84c5-0d5965cc68ad"
click at [585, 235] on pre "select * from organizations order by created_at desc ;" at bounding box center [483, 234] width 604 height 13
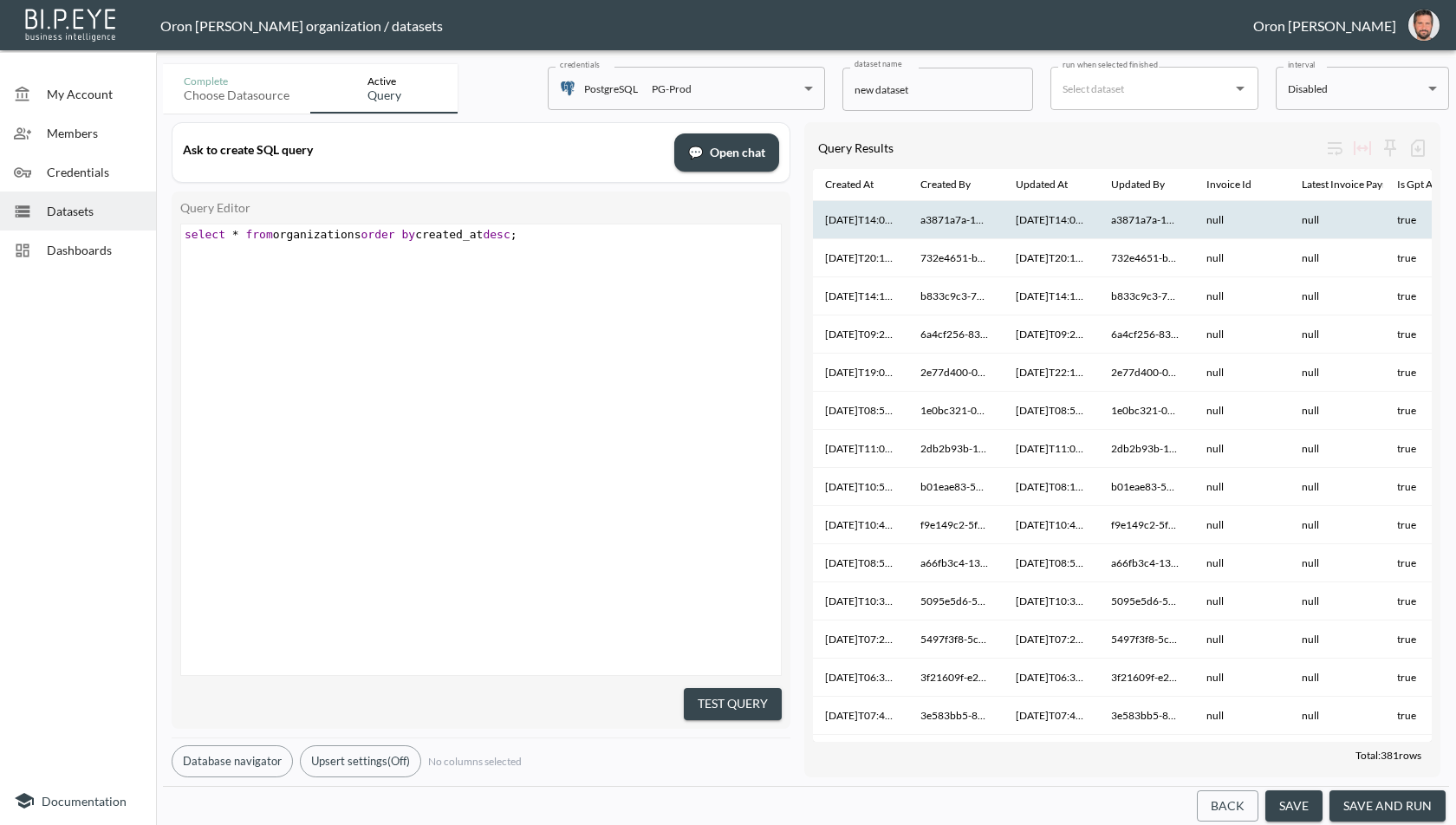
type textarea "\"
type textarea "AND"
type textarea "select * from organizations order by created_at desc;\"
type textarea "--"
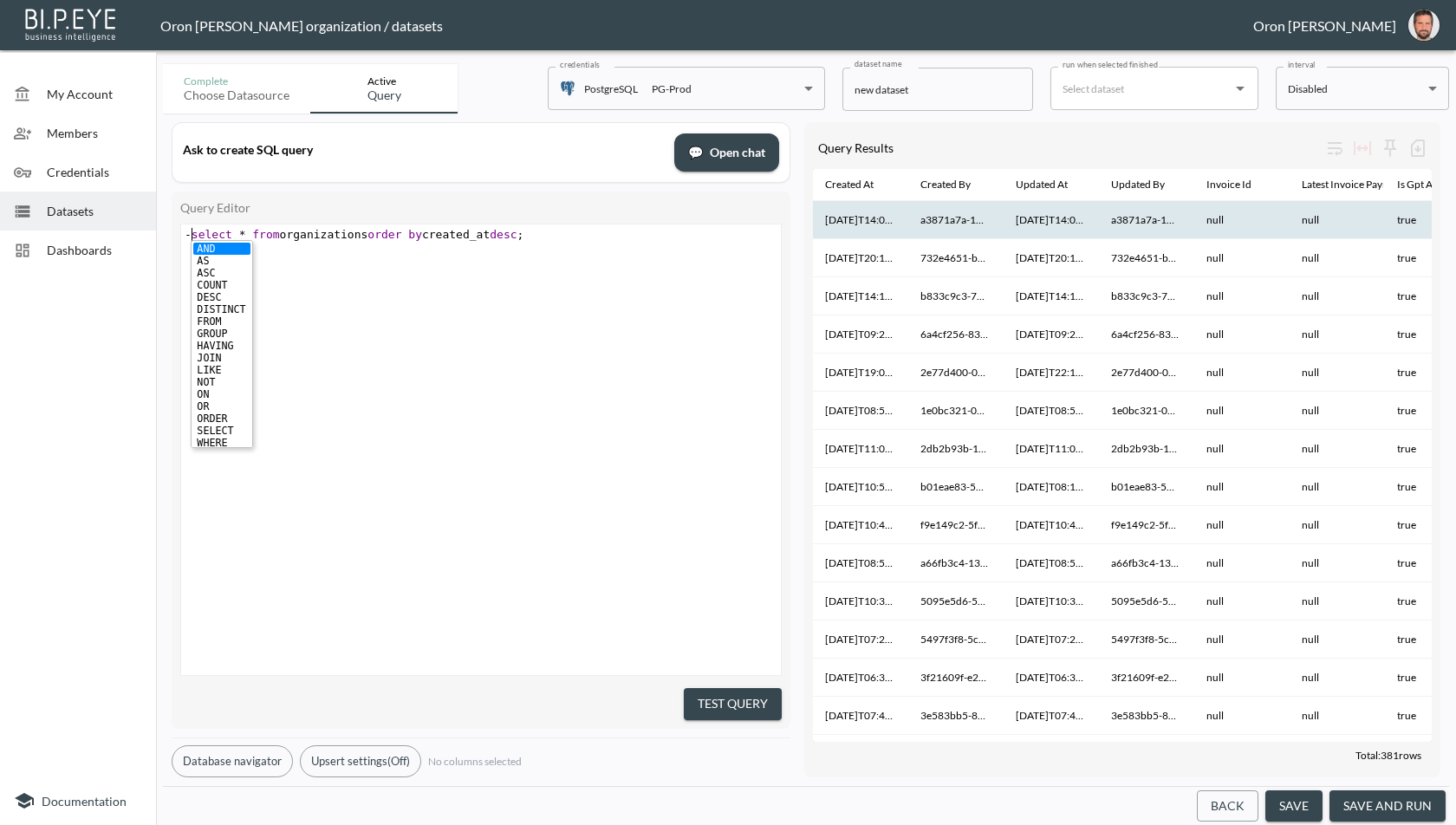
scroll to position [0, 12]
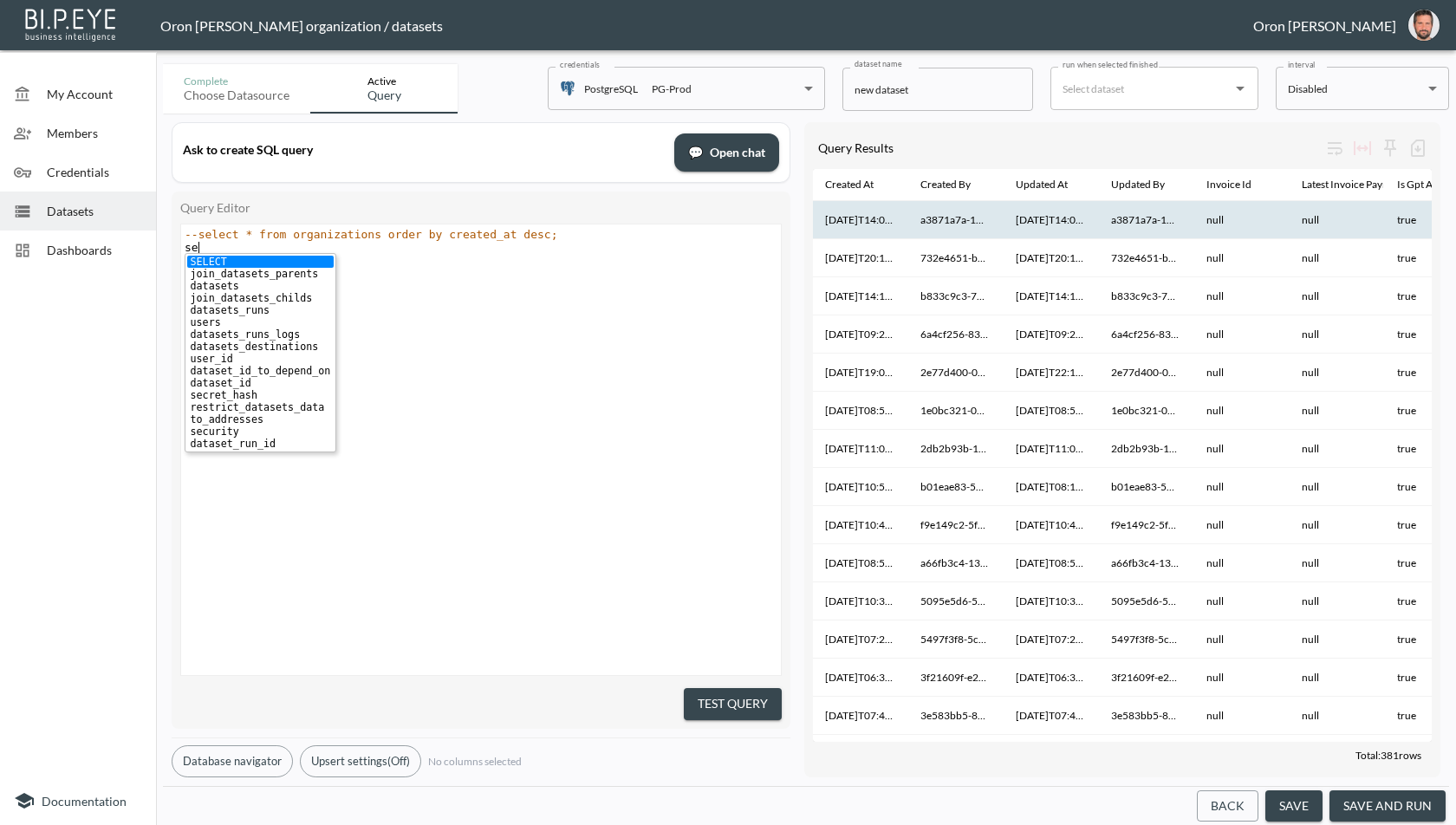
type textarea "sel"
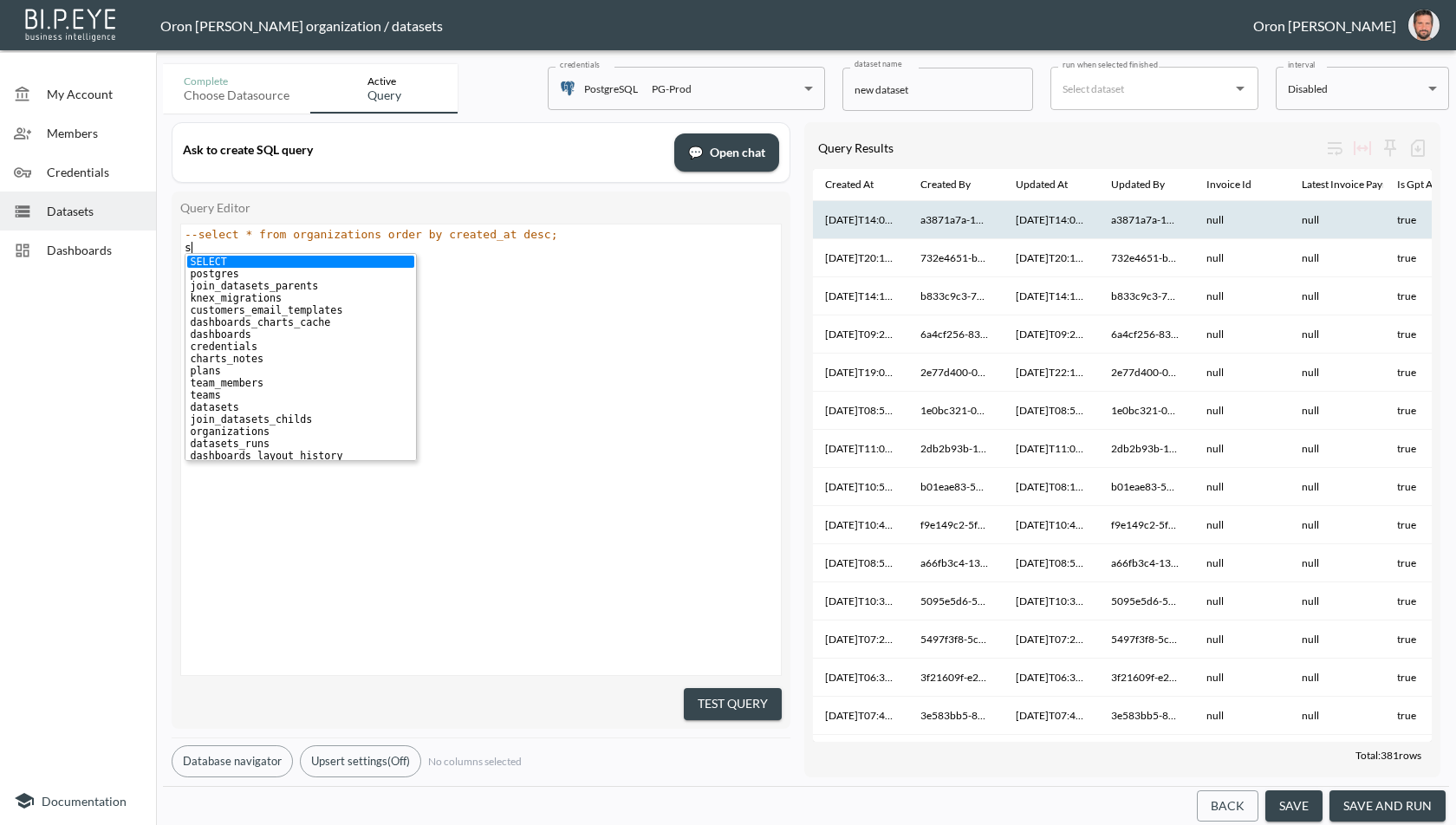
type textarea "l"
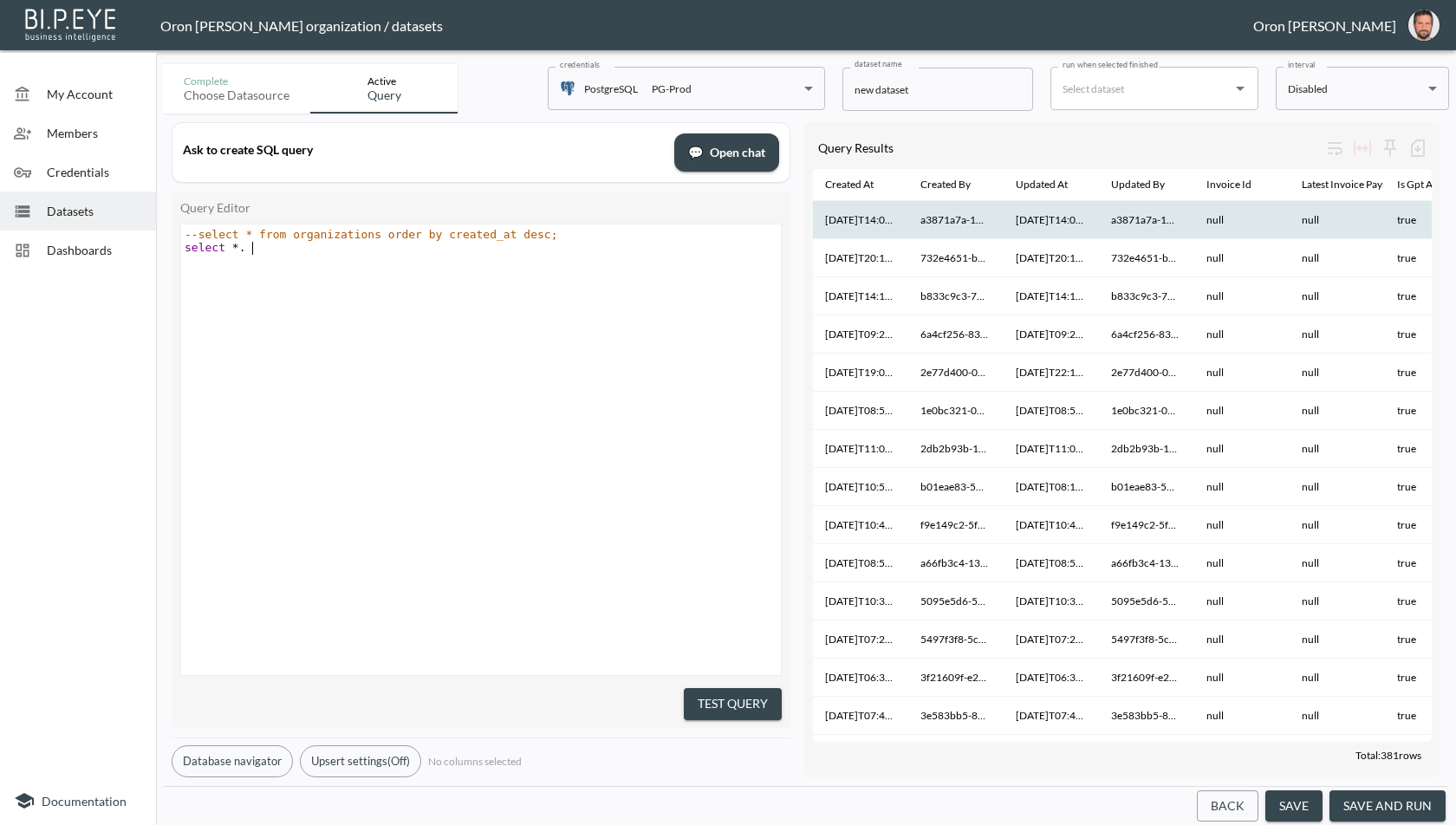
type textarea "elect *f."
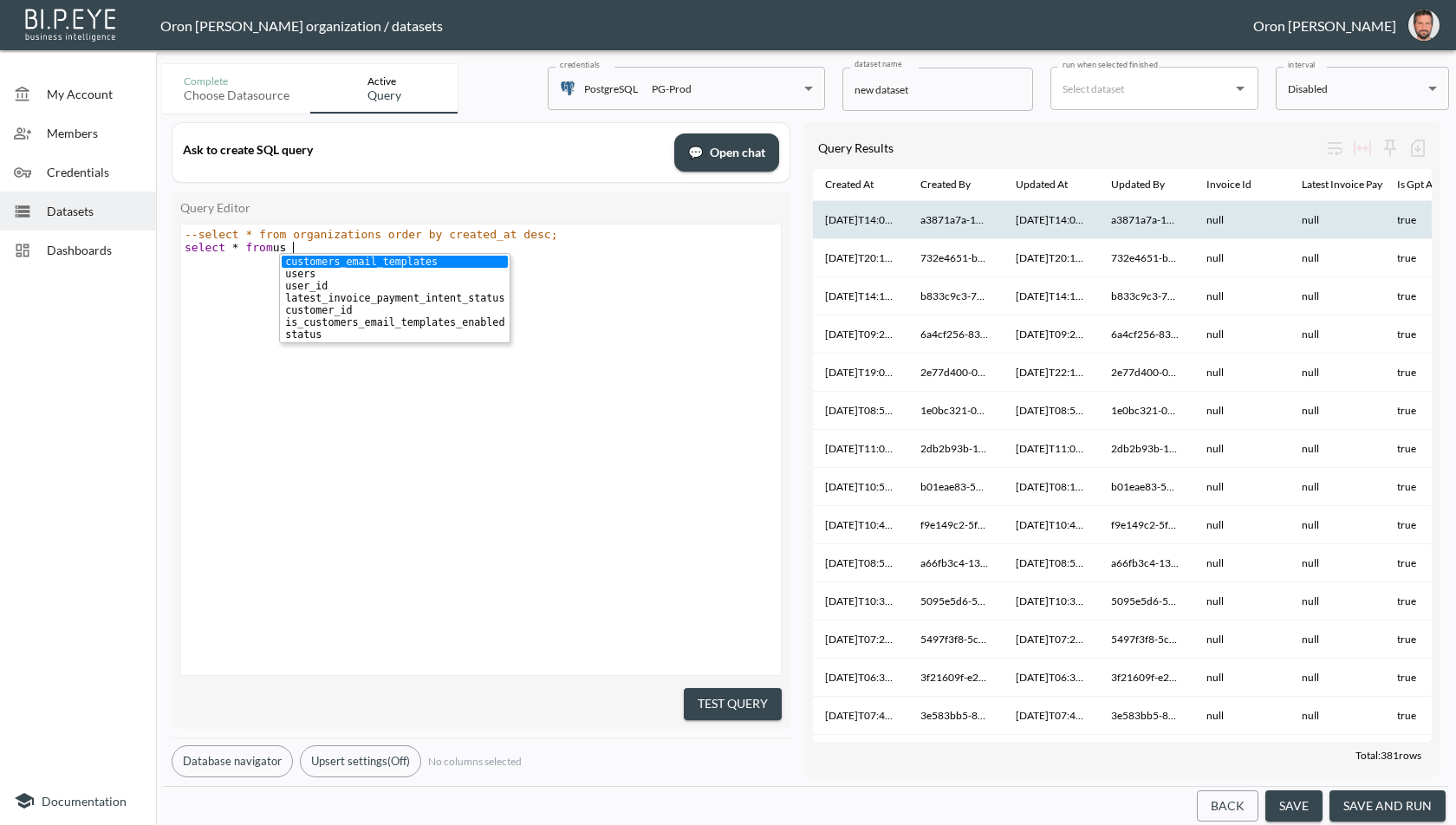
type textarea "from user"
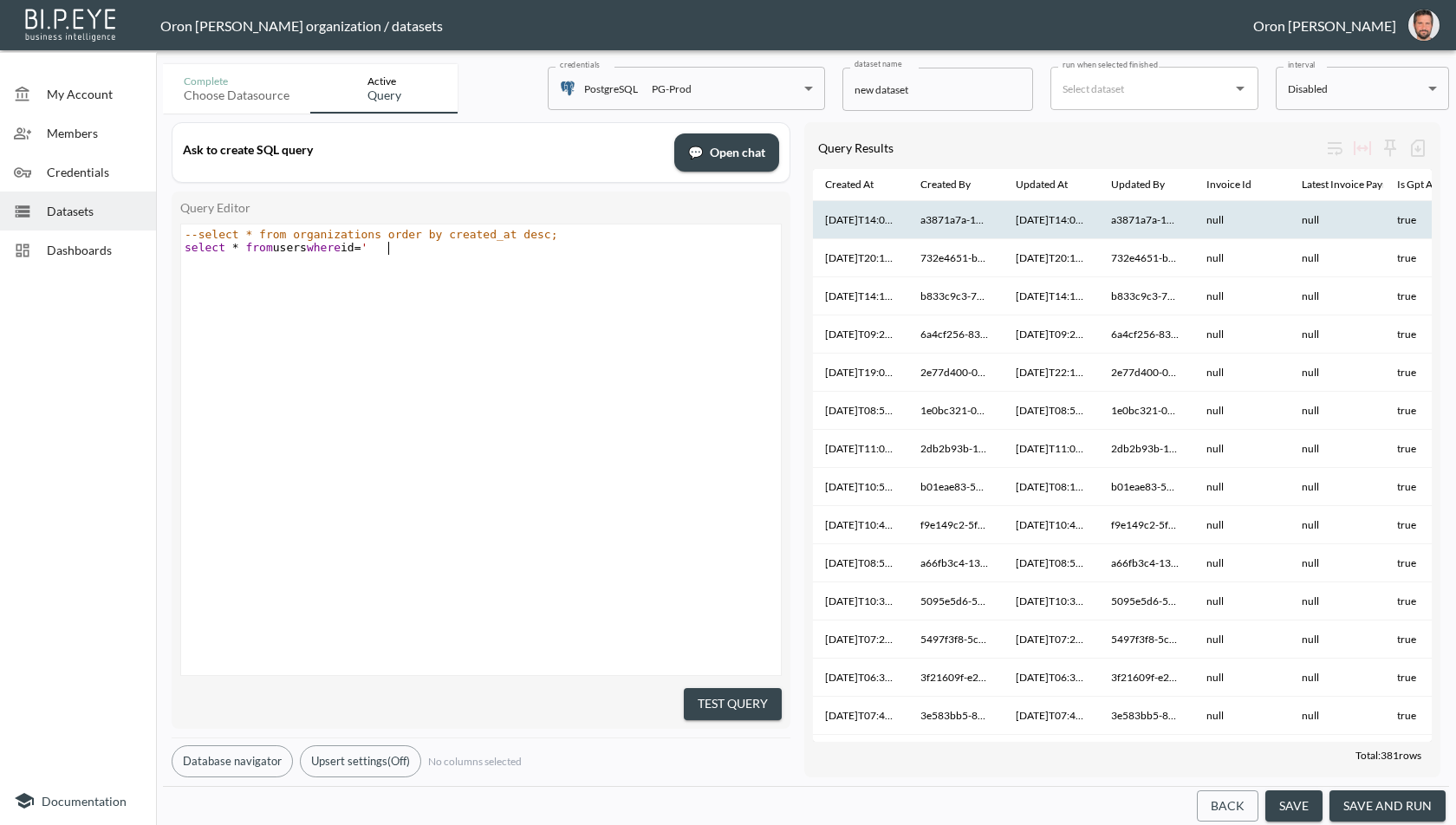
paste textarea "'"
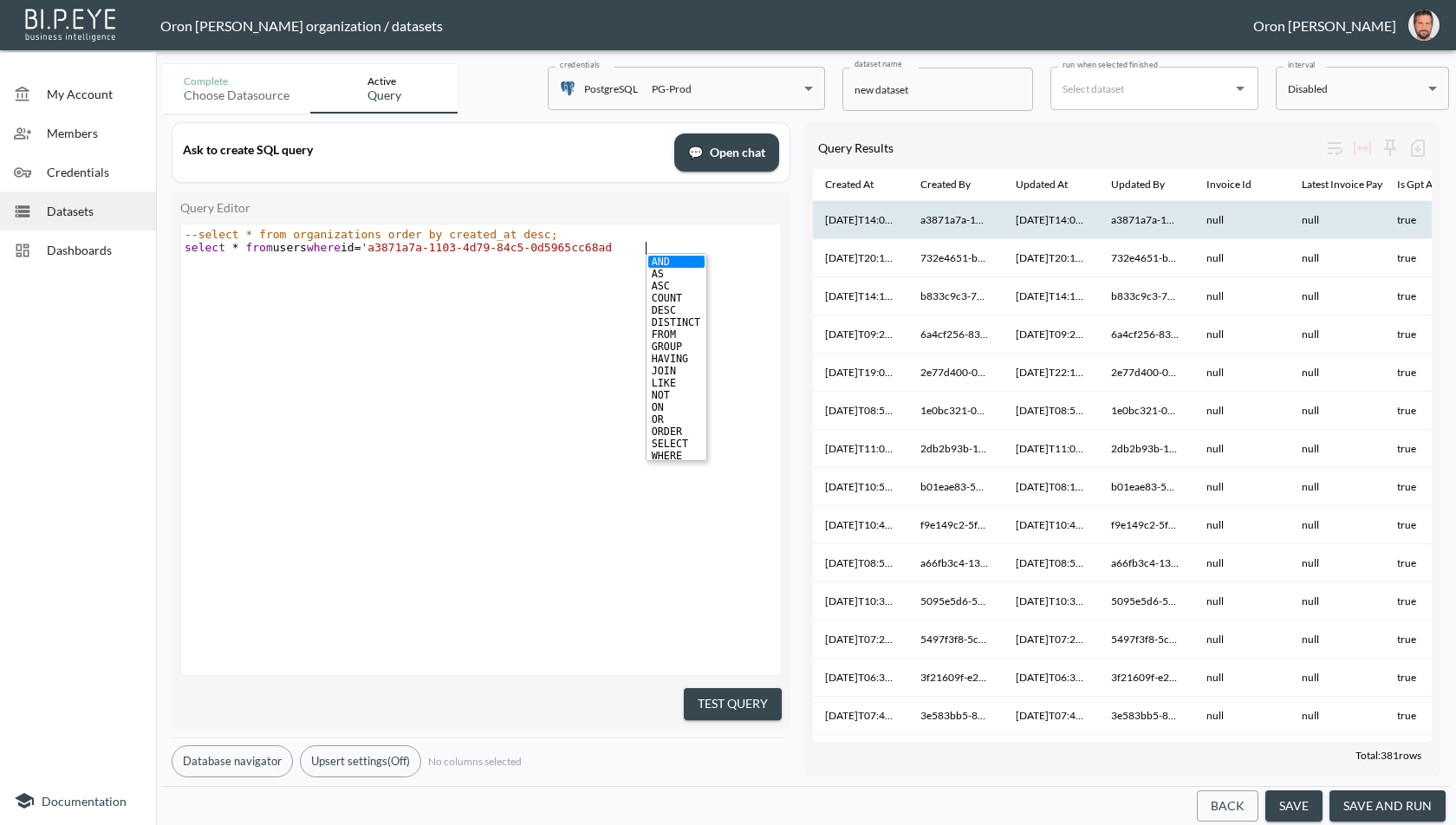
type textarea "where id='';"
type textarea "';"
drag, startPoint x: 751, startPoint y: 693, endPoint x: 707, endPoint y: 692, distance: 44.0
click at [751, 693] on button "Test Query" at bounding box center [733, 704] width 98 height 32
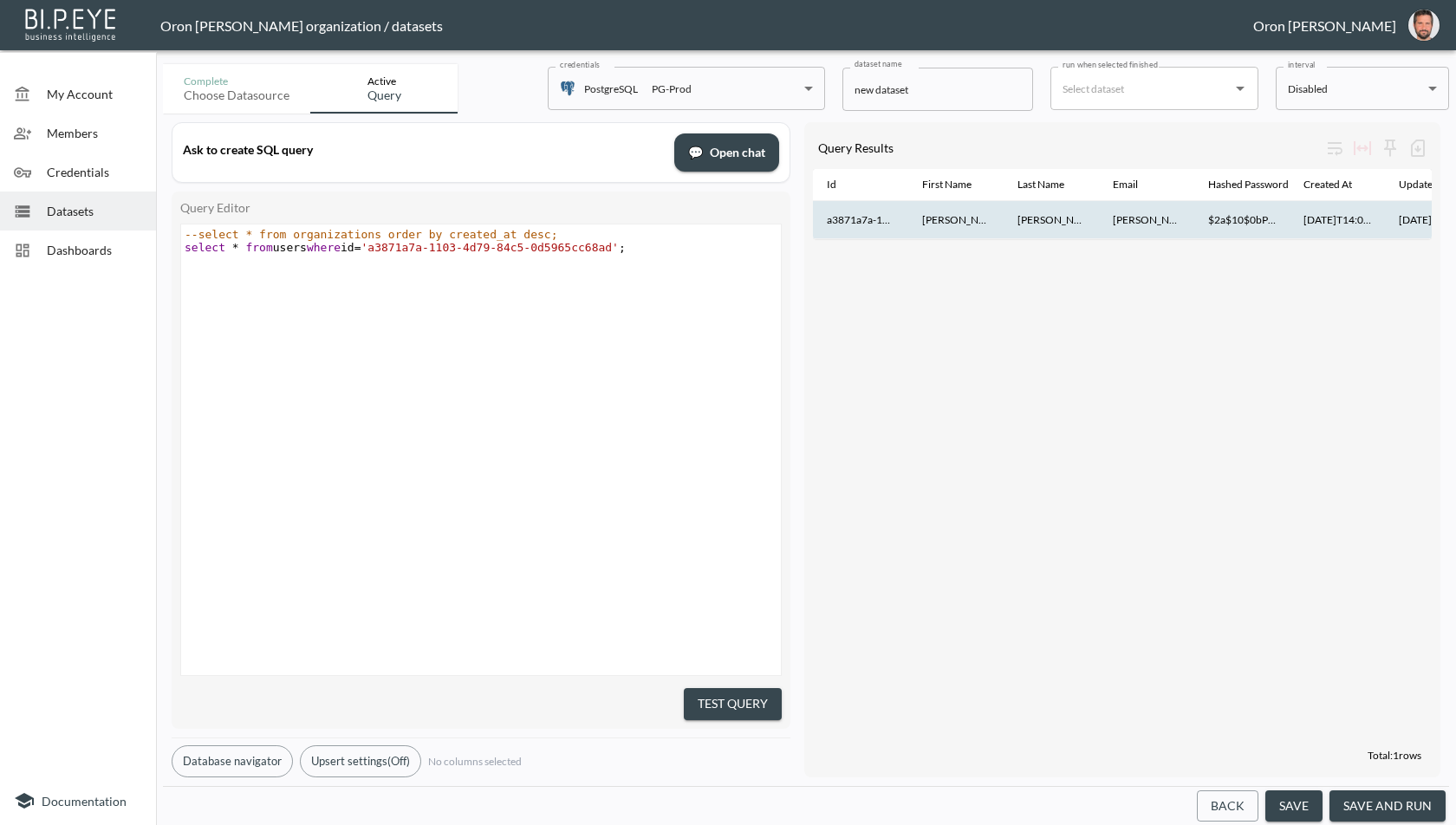
click at [1142, 217] on th "[PERSON_NAME][EMAIL_ADDRESS][DOMAIN_NAME]" at bounding box center [1146, 220] width 96 height 38
copy th "[PERSON_NAME][EMAIL_ADDRESS][DOMAIN_NAME]"
